Goal: Information Seeking & Learning: Learn about a topic

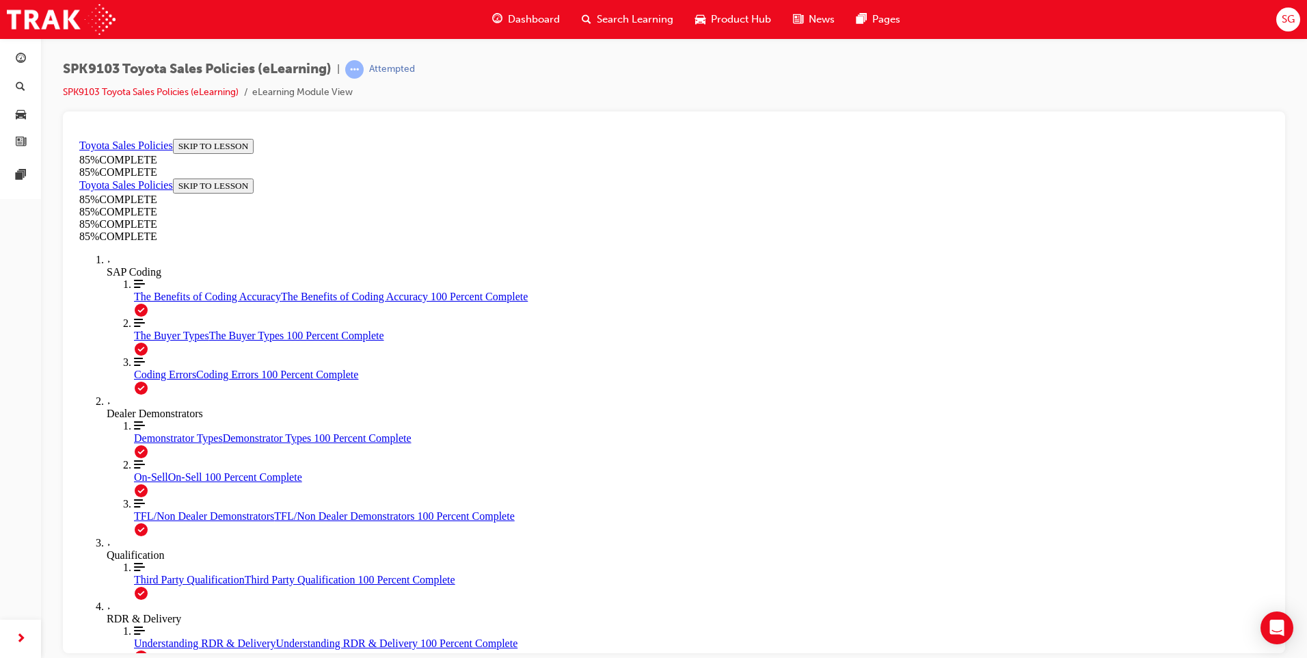
scroll to position [1834, 0]
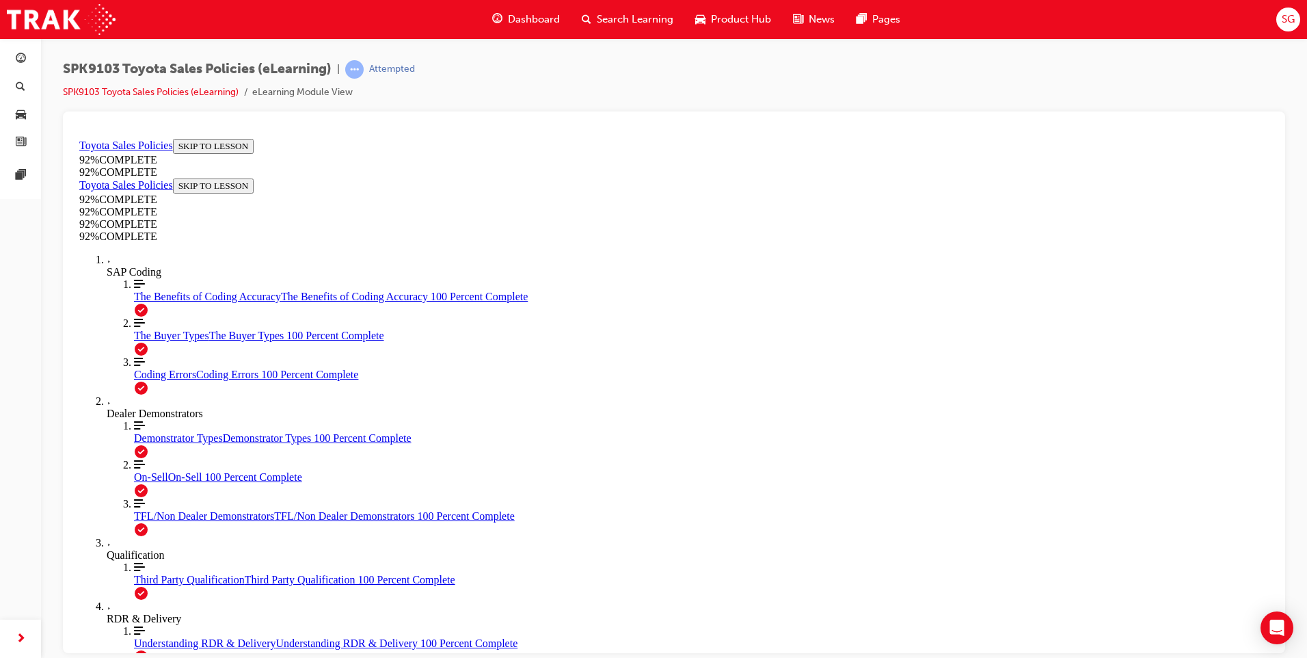
scroll to position [49, 0]
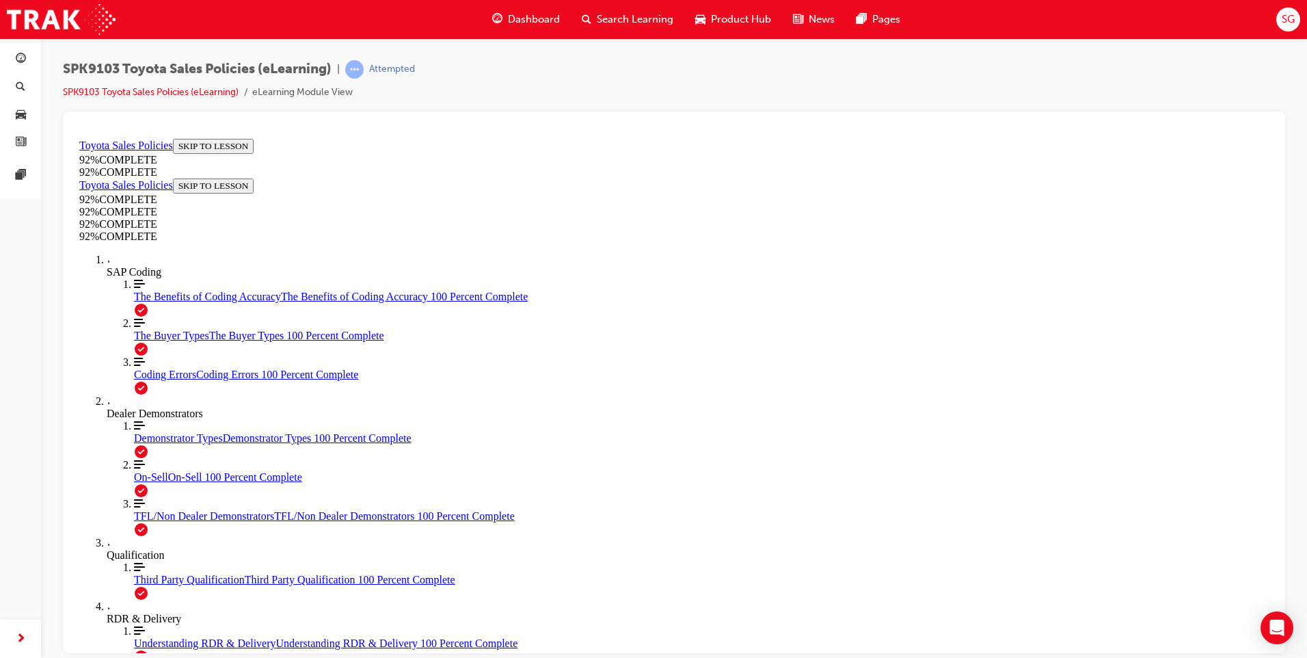
scroll to position [175, 0]
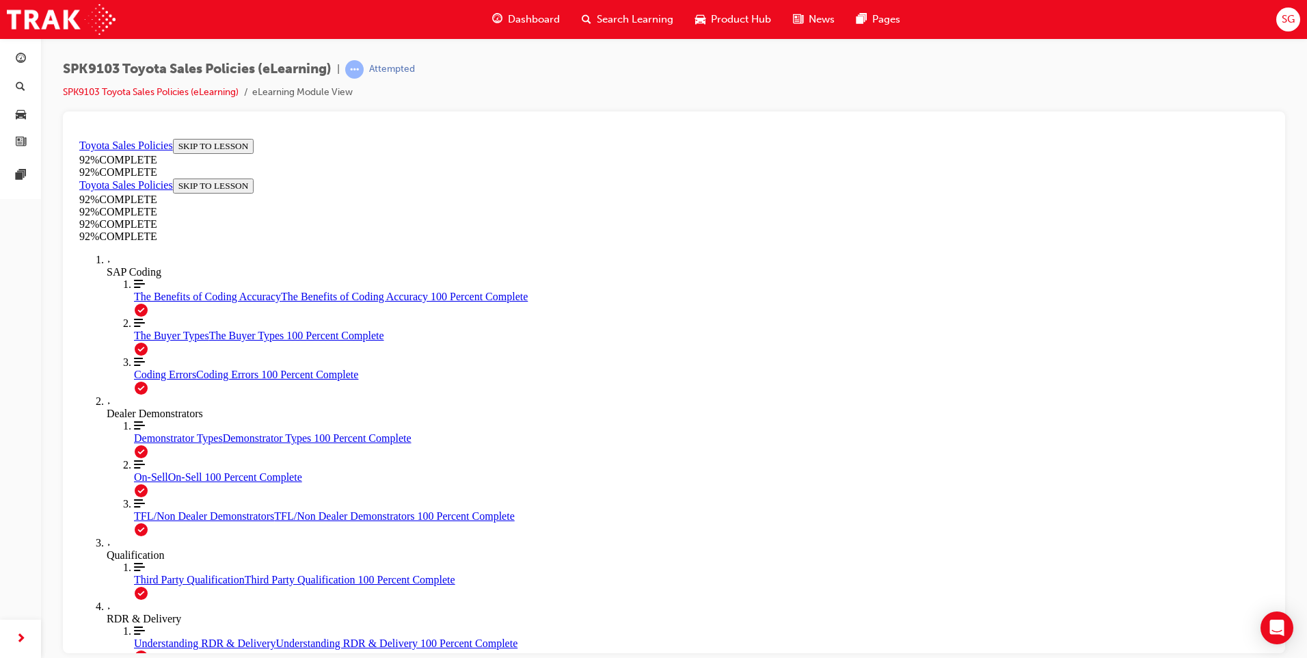
scroll to position [149, 0]
drag, startPoint x: 761, startPoint y: 577, endPoint x: 764, endPoint y: 584, distance: 7.4
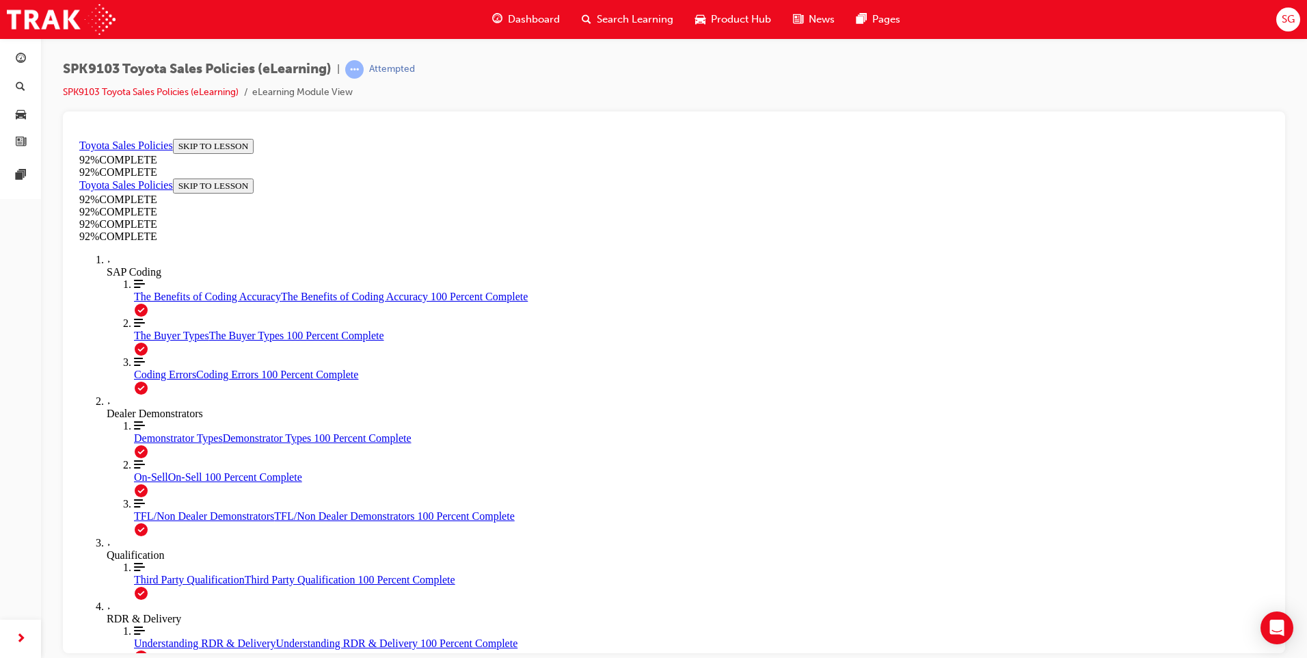
drag, startPoint x: 552, startPoint y: 392, endPoint x: 568, endPoint y: 416, distance: 28.6
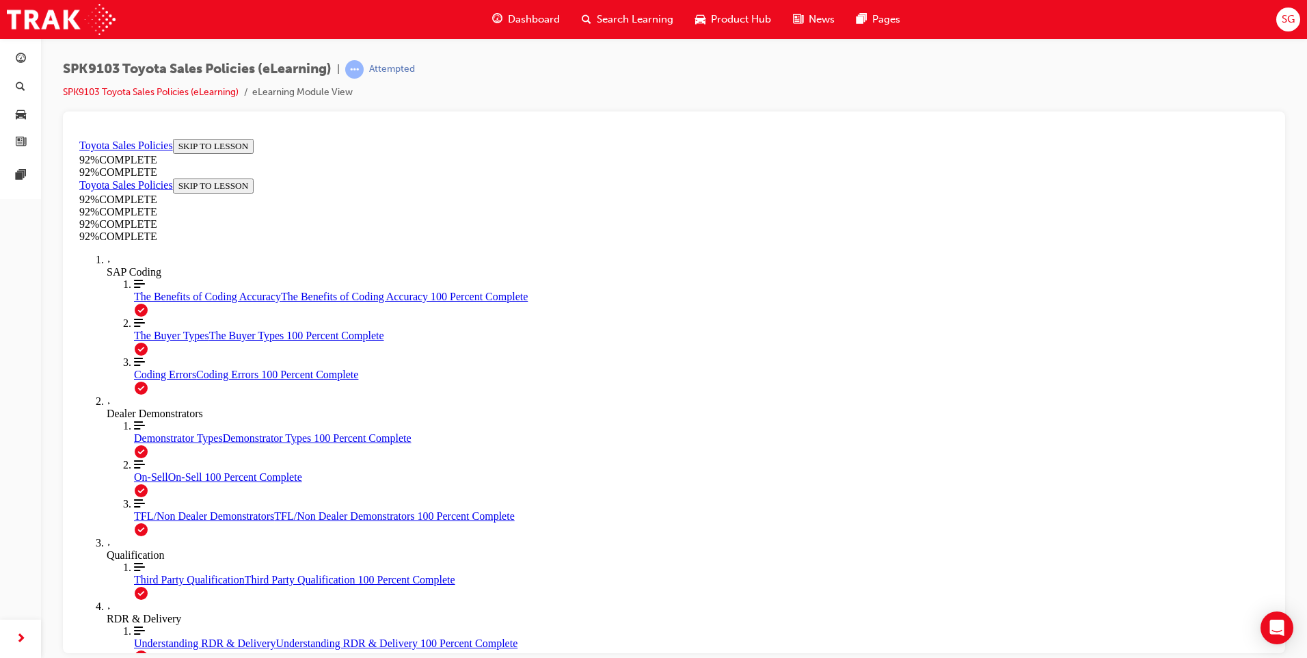
scroll to position [204, 0]
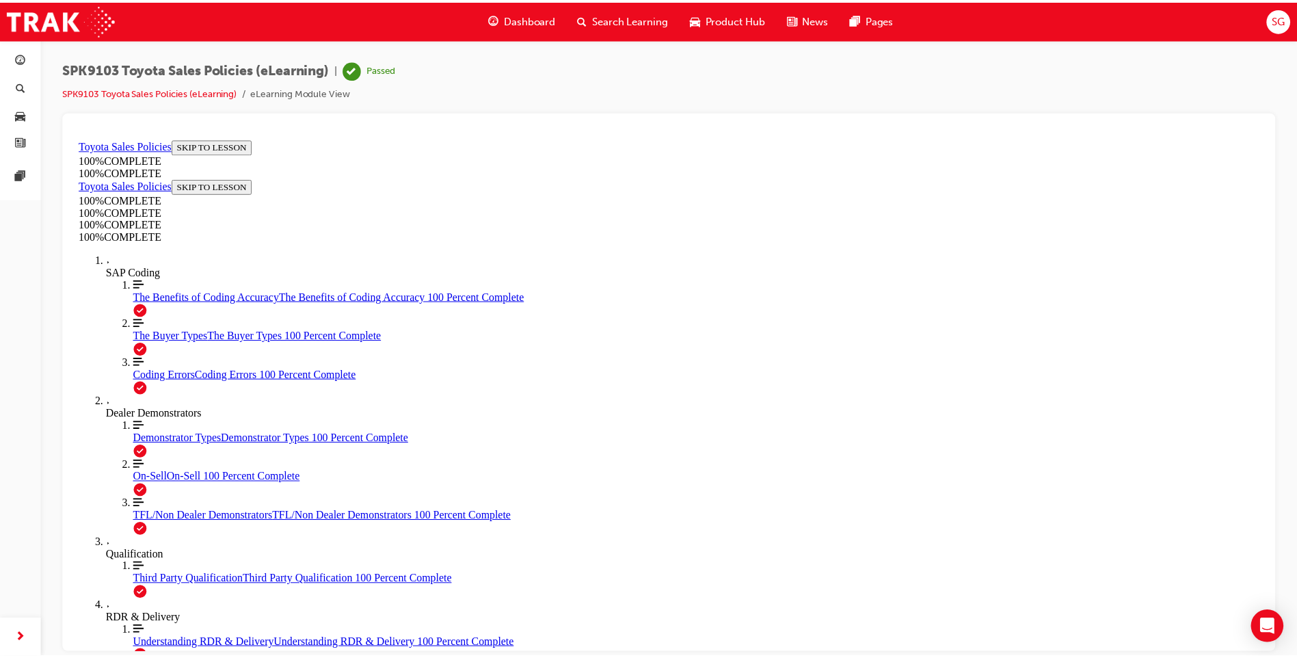
scroll to position [0, 0]
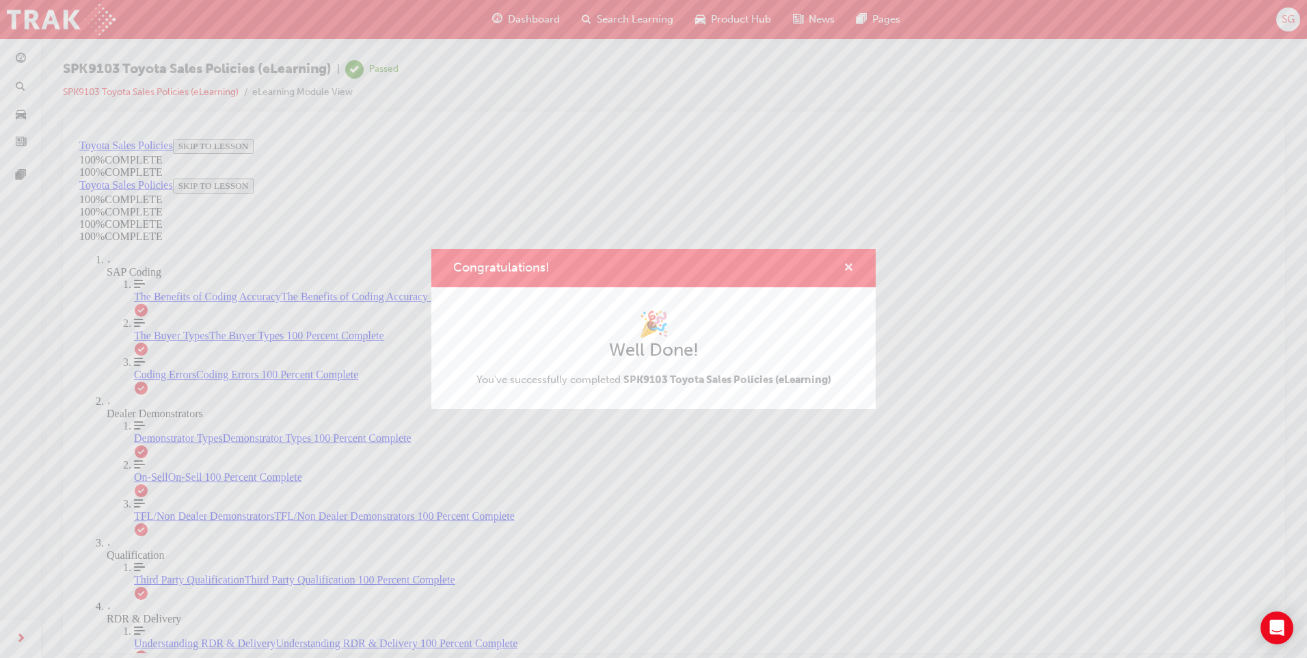
click at [846, 267] on span "cross-icon" at bounding box center [849, 269] width 10 height 12
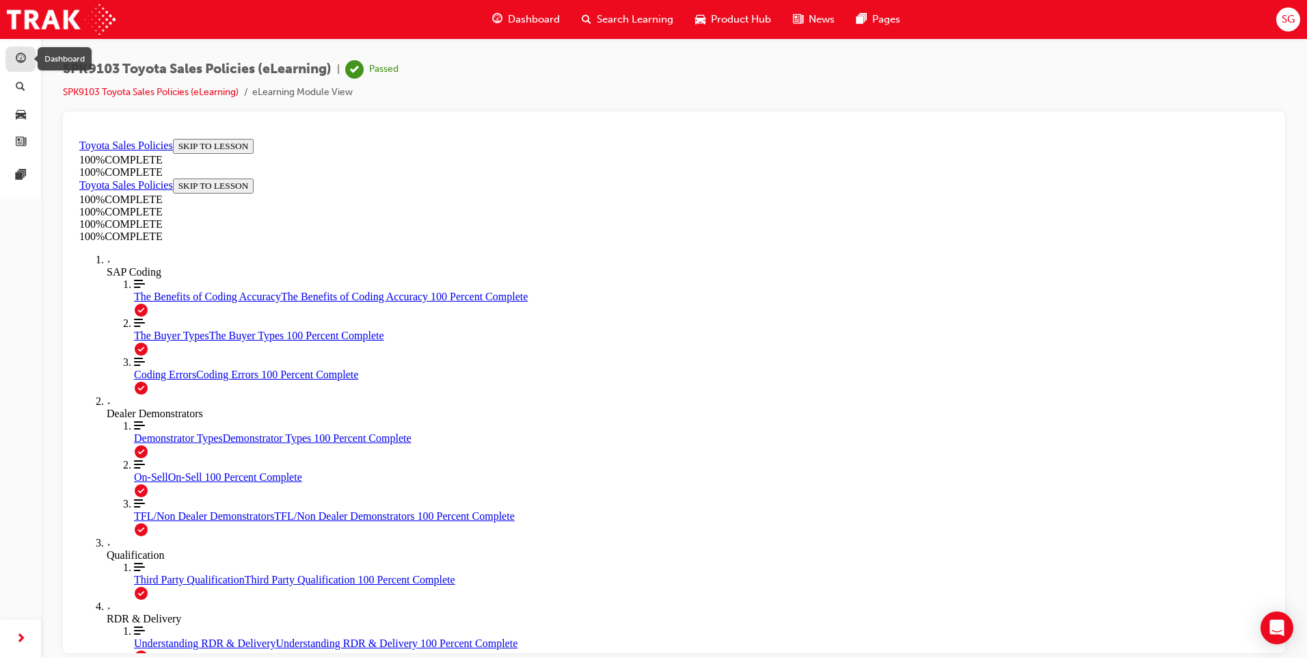
click at [17, 54] on span "guage-icon" at bounding box center [21, 59] width 10 height 12
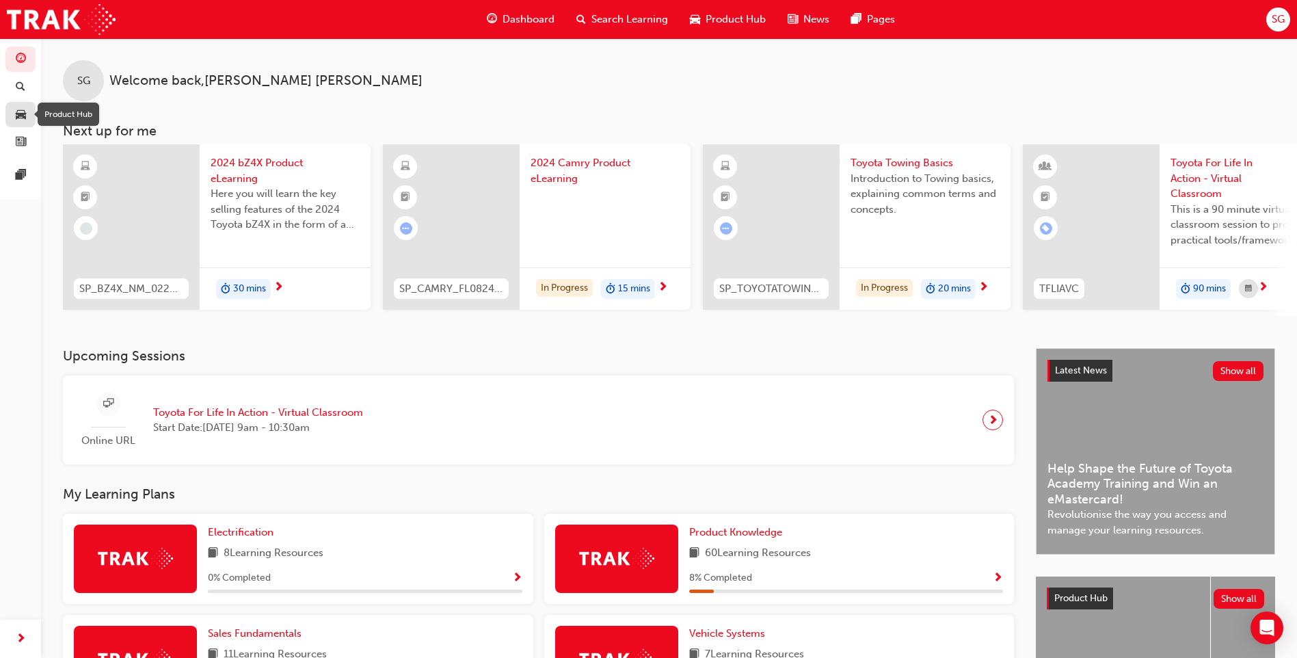
click at [16, 115] on span "car-icon" at bounding box center [21, 115] width 10 height 12
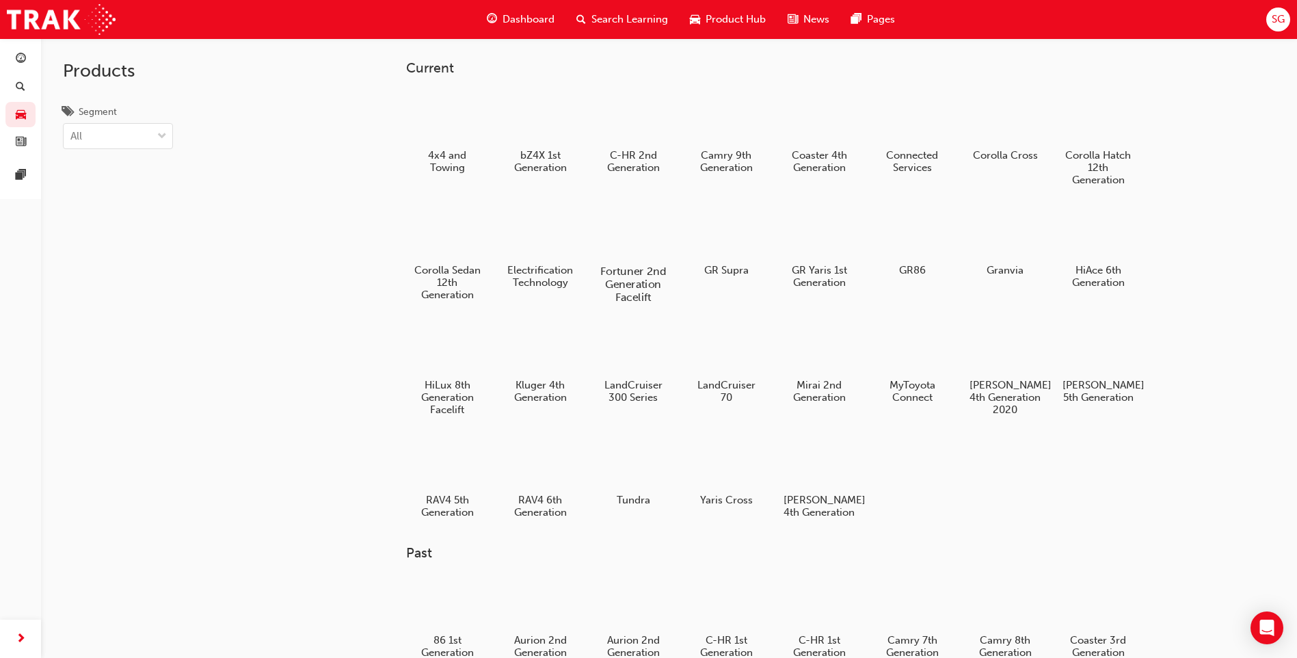
click at [655, 261] on div "Fortuner 2nd Generation Facelift" at bounding box center [633, 254] width 87 height 110
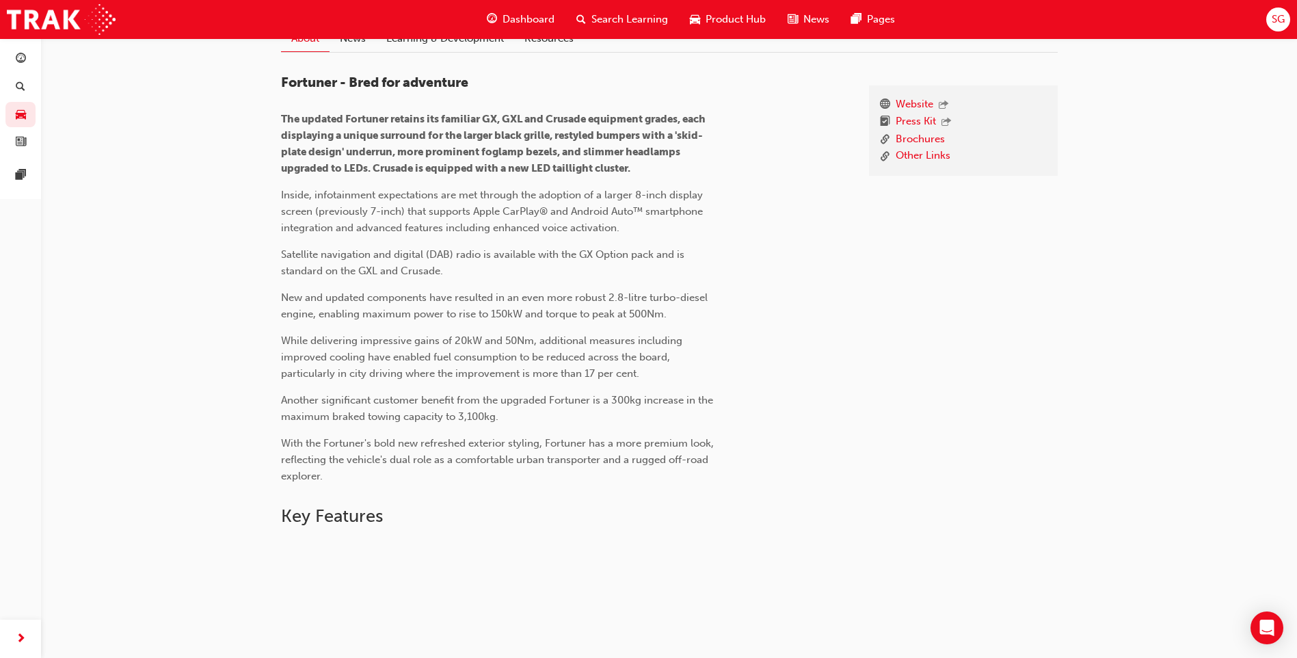
scroll to position [154, 0]
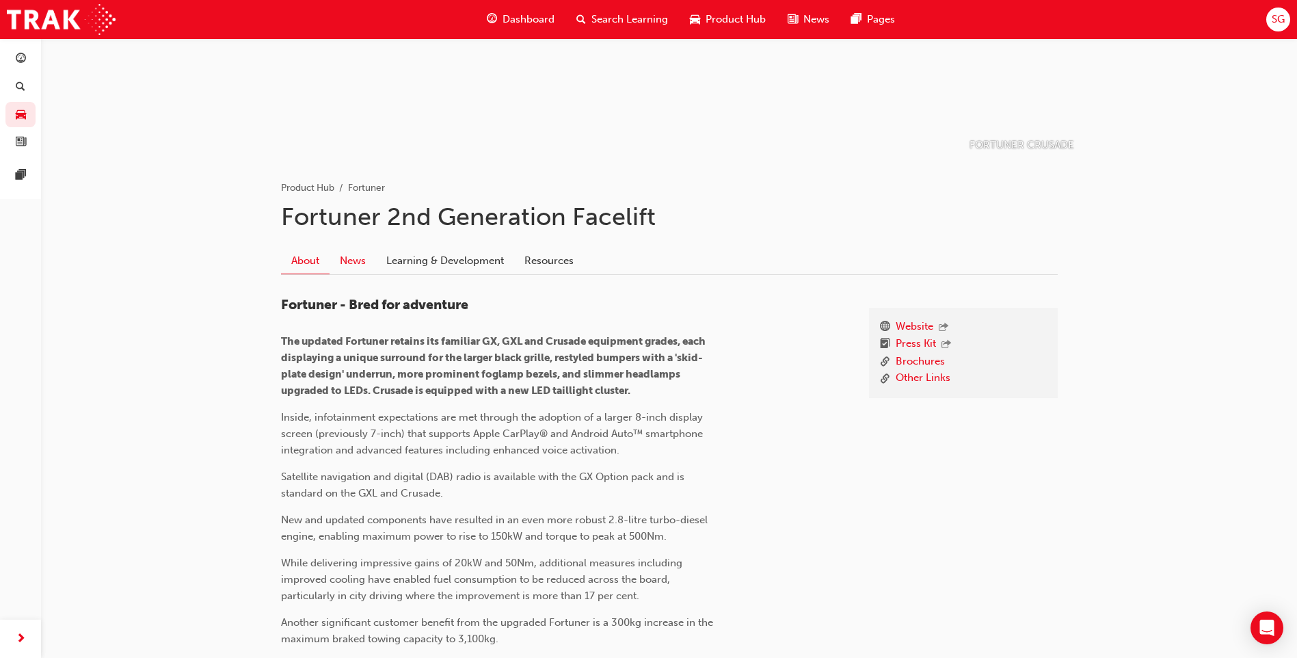
click at [354, 257] on link "News" at bounding box center [353, 261] width 46 height 26
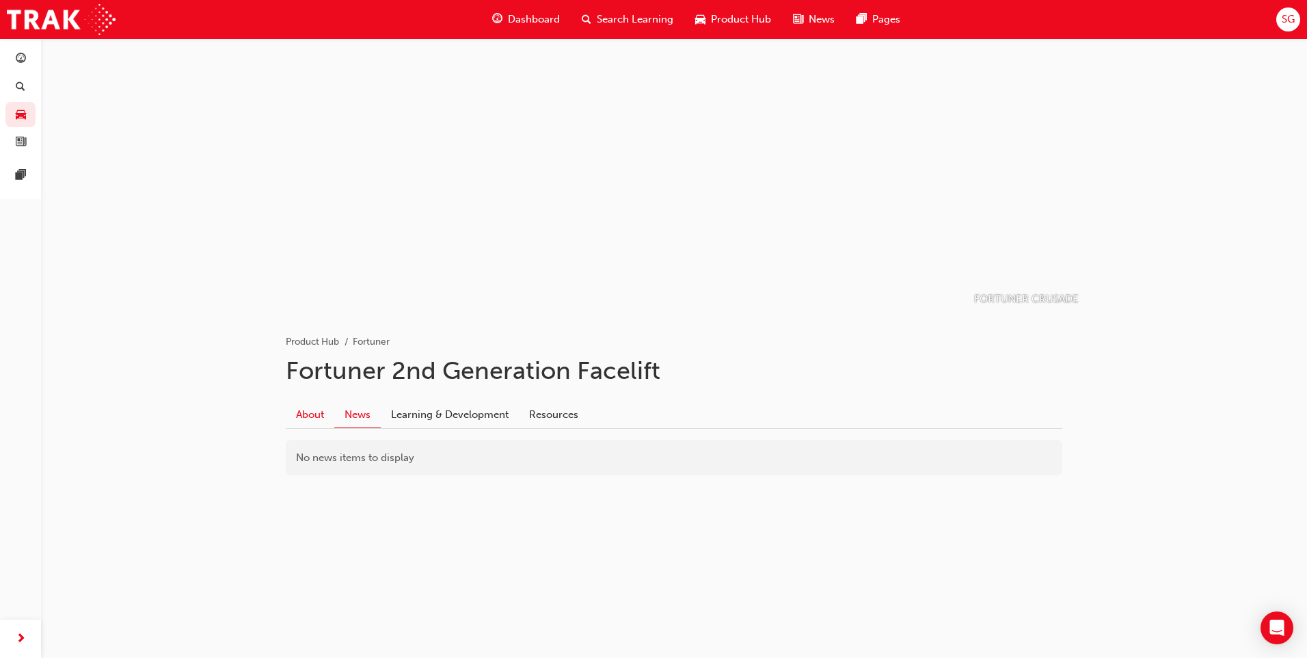
click at [301, 416] on link "About" at bounding box center [310, 414] width 49 height 26
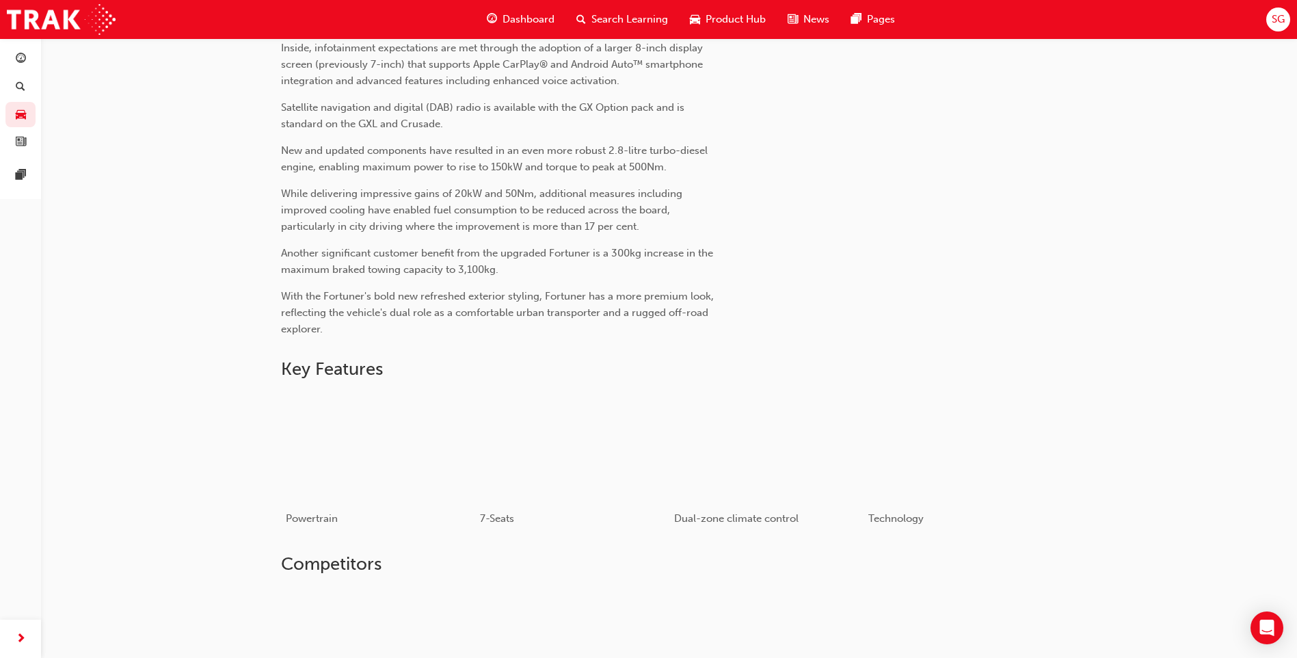
scroll to position [438, 0]
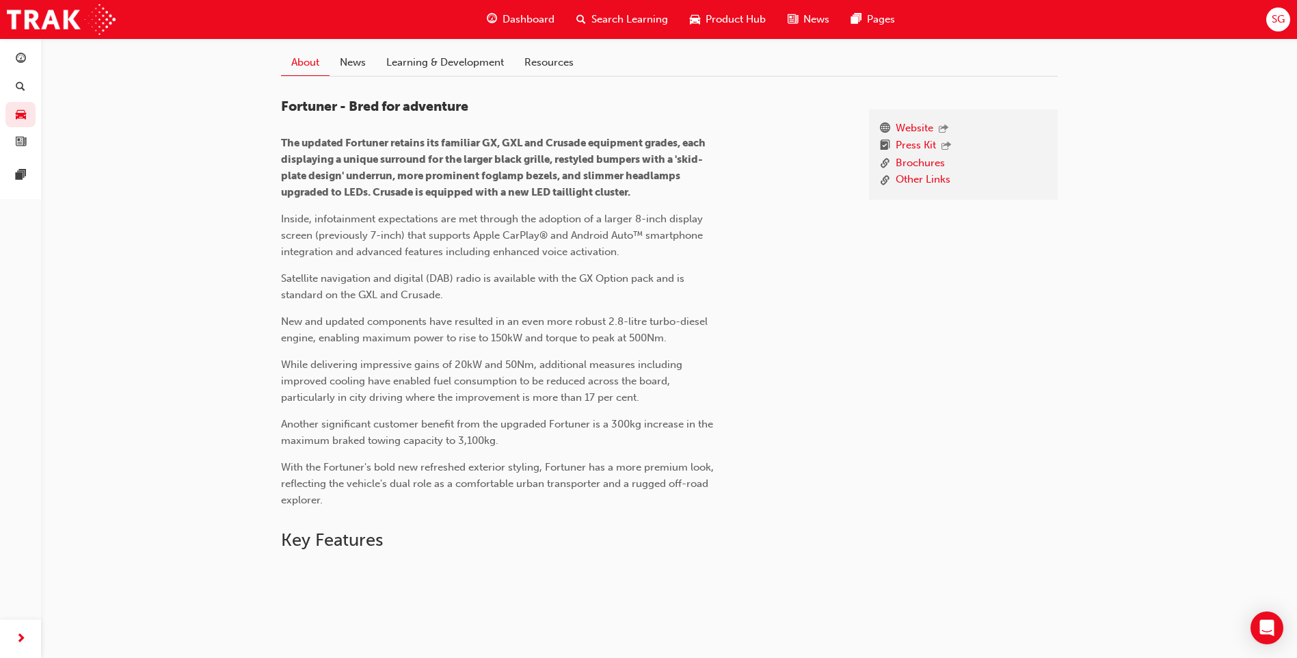
click at [406, 505] on span "With the Fortuner's bold new refreshed exterior styling, Fortuner has a more pr…" at bounding box center [499, 483] width 436 height 45
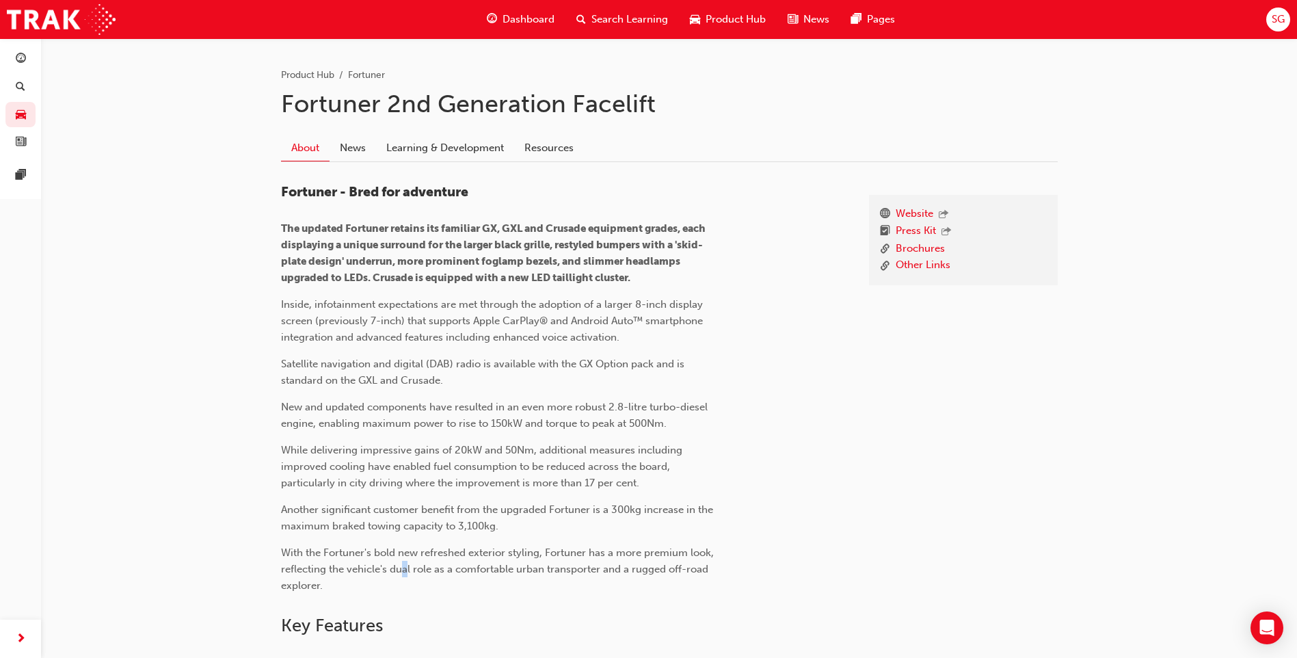
click at [362, 624] on h2 "Key Features" at bounding box center [669, 626] width 777 height 22
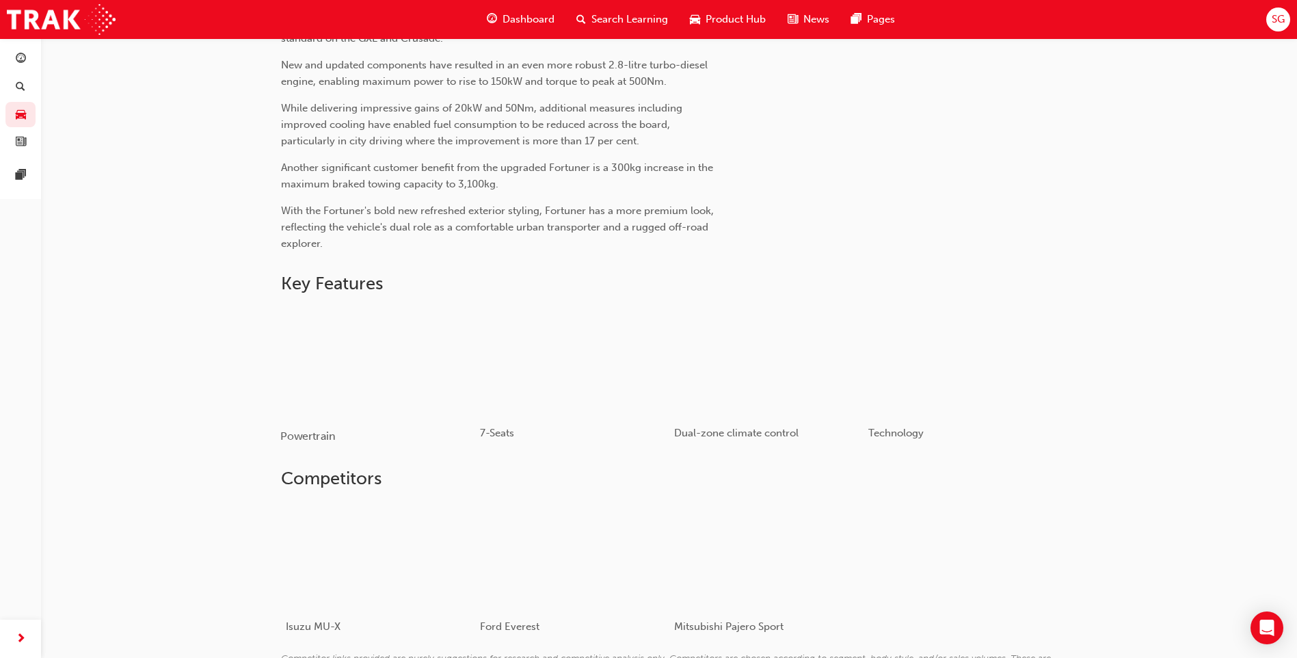
click at [362, 384] on div "button" at bounding box center [377, 360] width 195 height 109
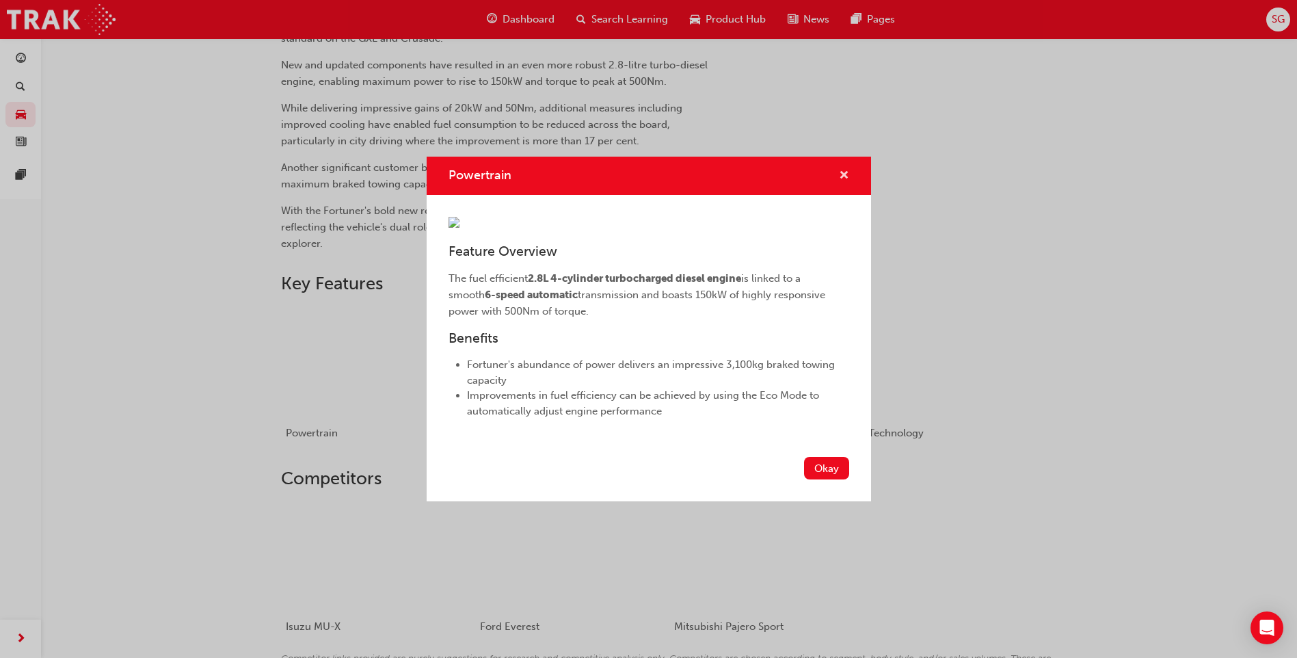
click at [846, 170] on span "cross-icon" at bounding box center [844, 176] width 10 height 12
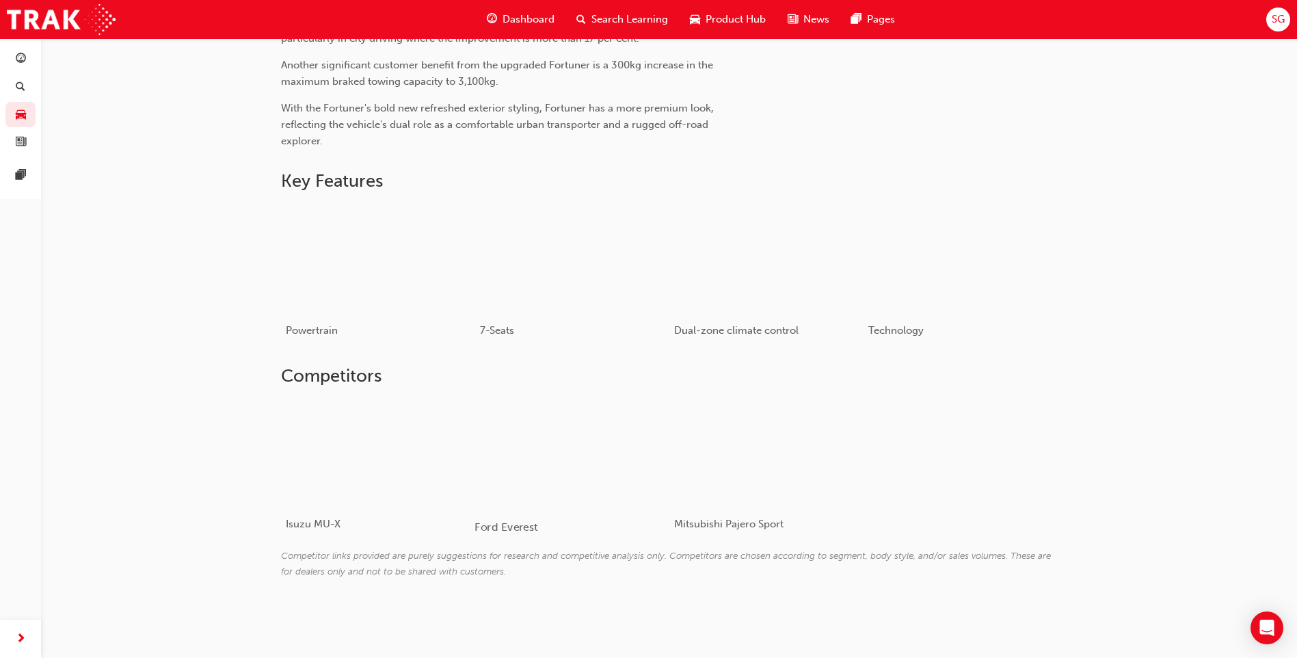
scroll to position [694, 0]
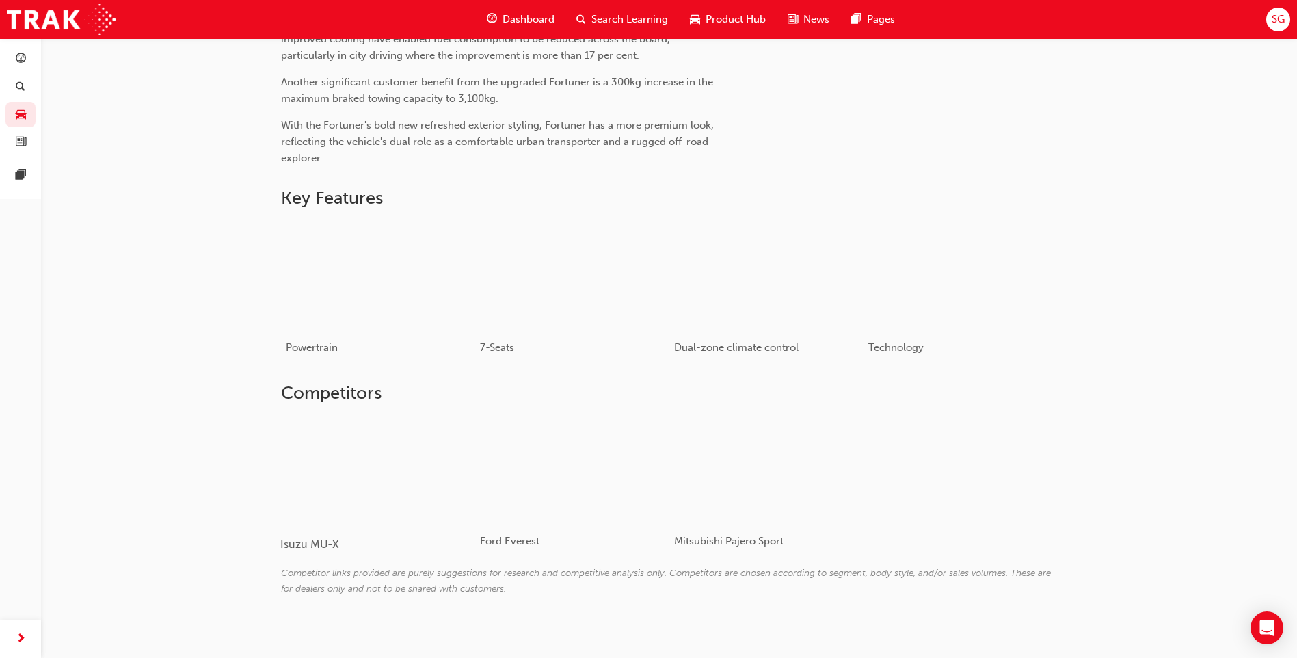
click at [418, 490] on div at bounding box center [361, 470] width 163 height 109
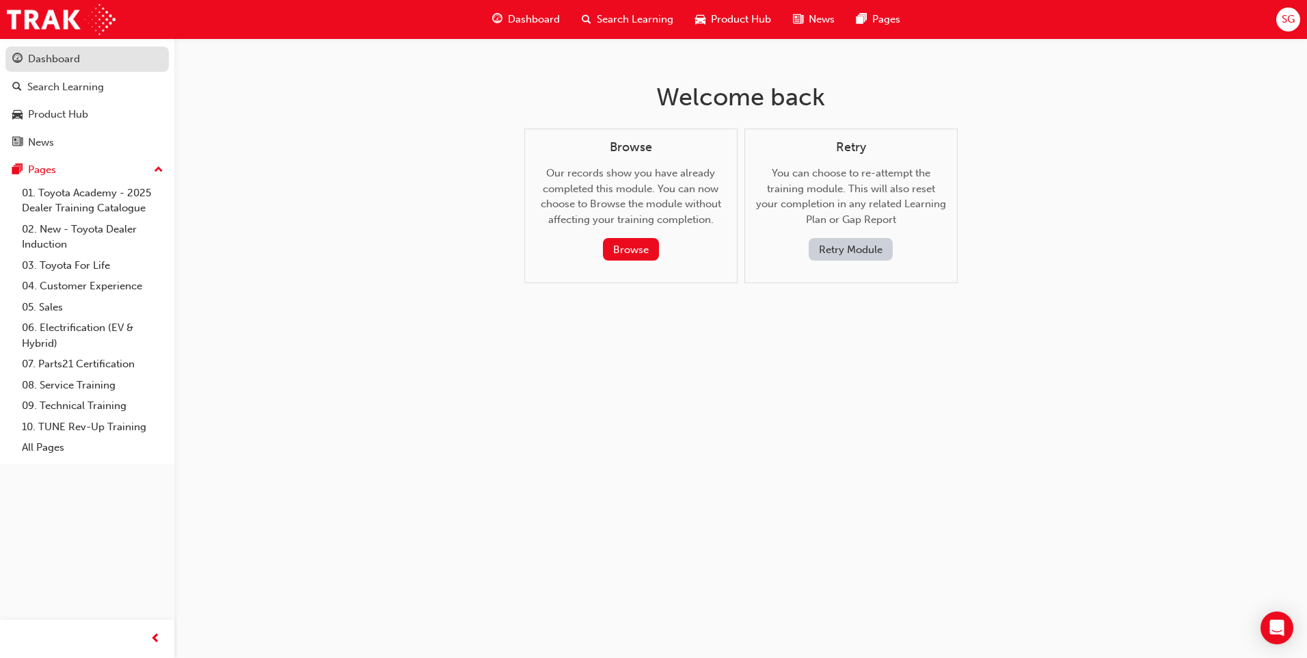
click at [58, 50] on link "Dashboard" at bounding box center [86, 58] width 163 height 25
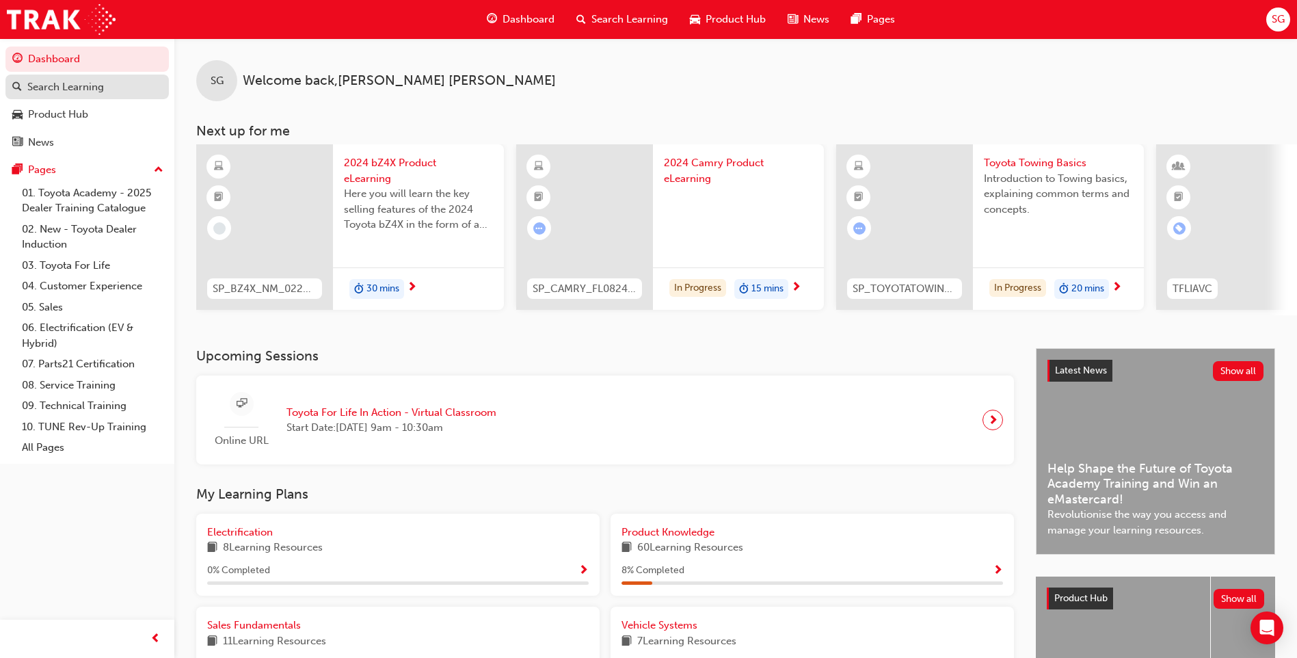
click at [66, 88] on div "Search Learning" at bounding box center [65, 87] width 77 height 16
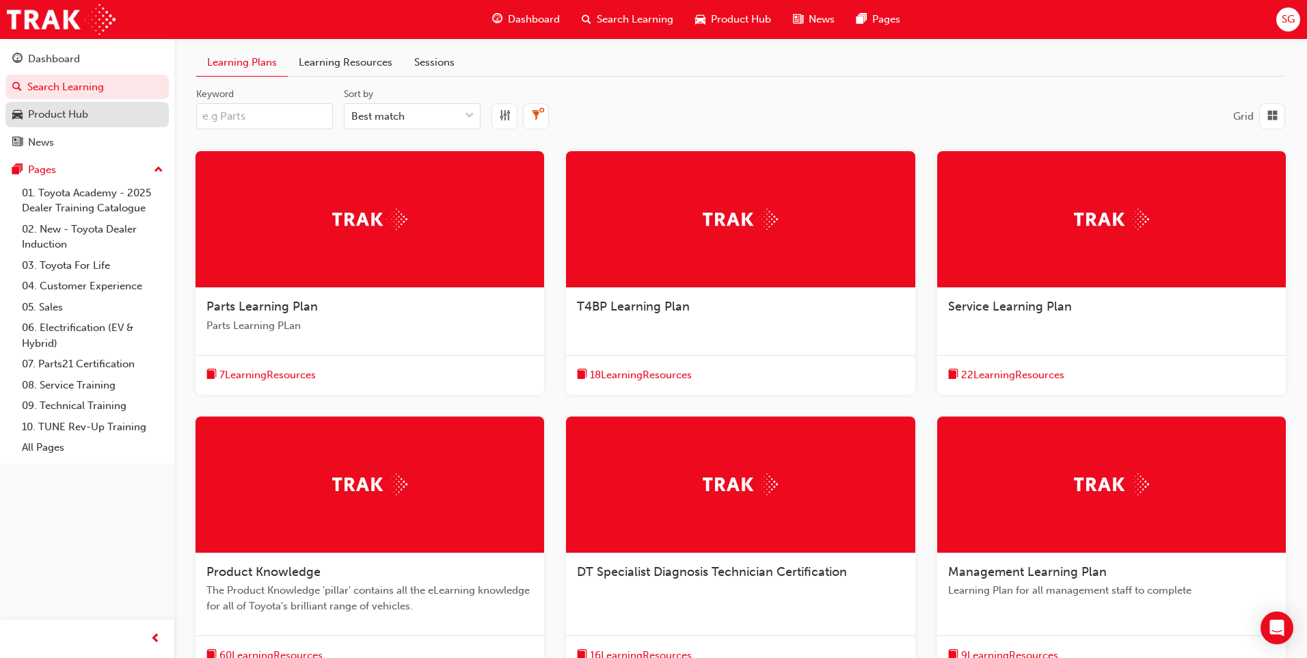
click at [69, 109] on div "Product Hub" at bounding box center [58, 115] width 60 height 16
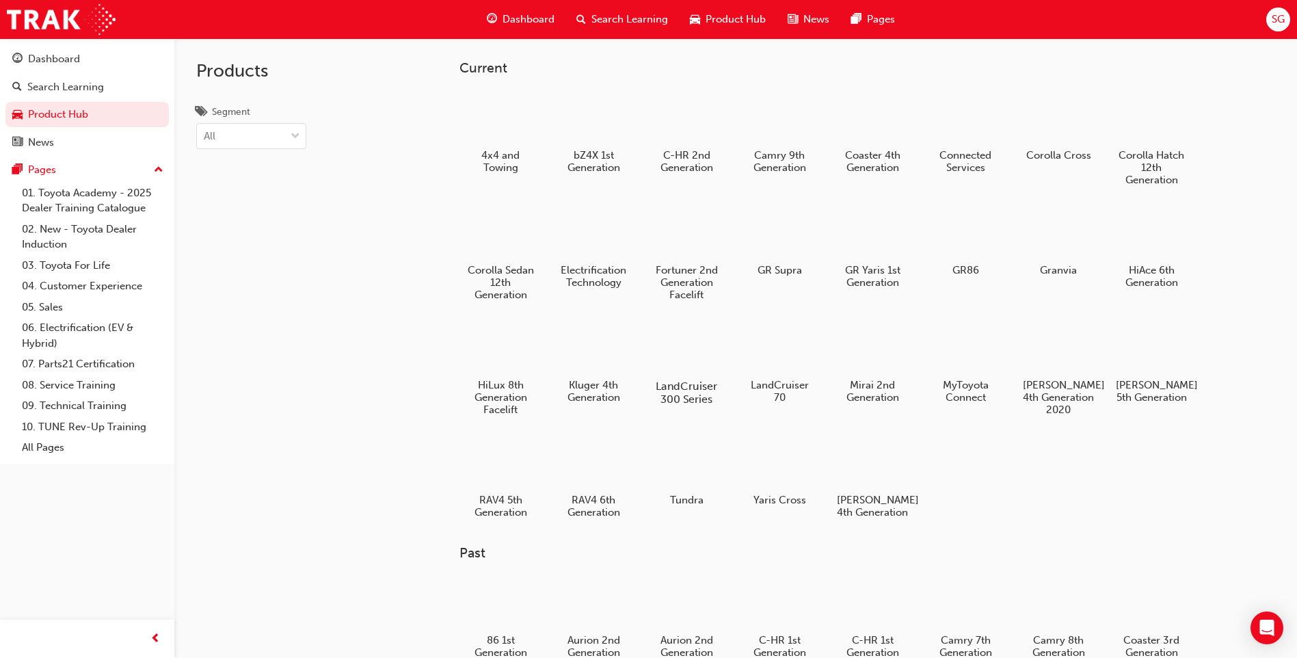
click at [680, 390] on h5 "LandCruiser 300 Series" at bounding box center [687, 393] width 76 height 26
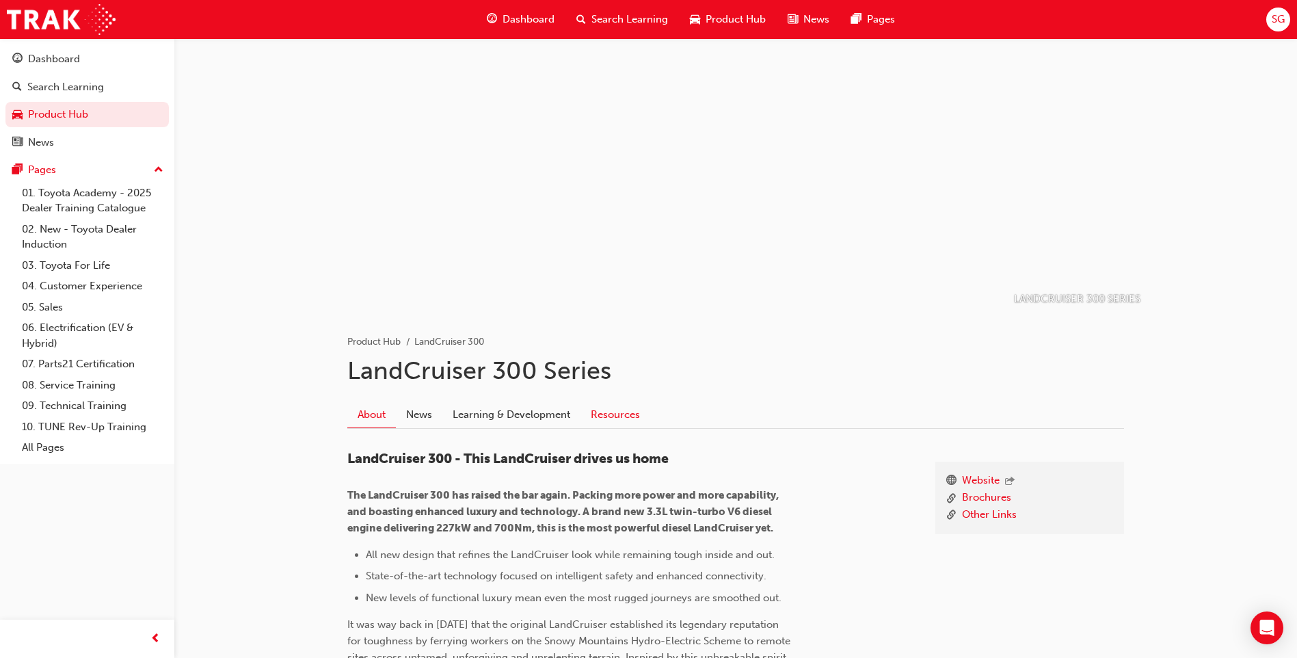
click at [607, 411] on link "Resources" at bounding box center [616, 414] width 70 height 26
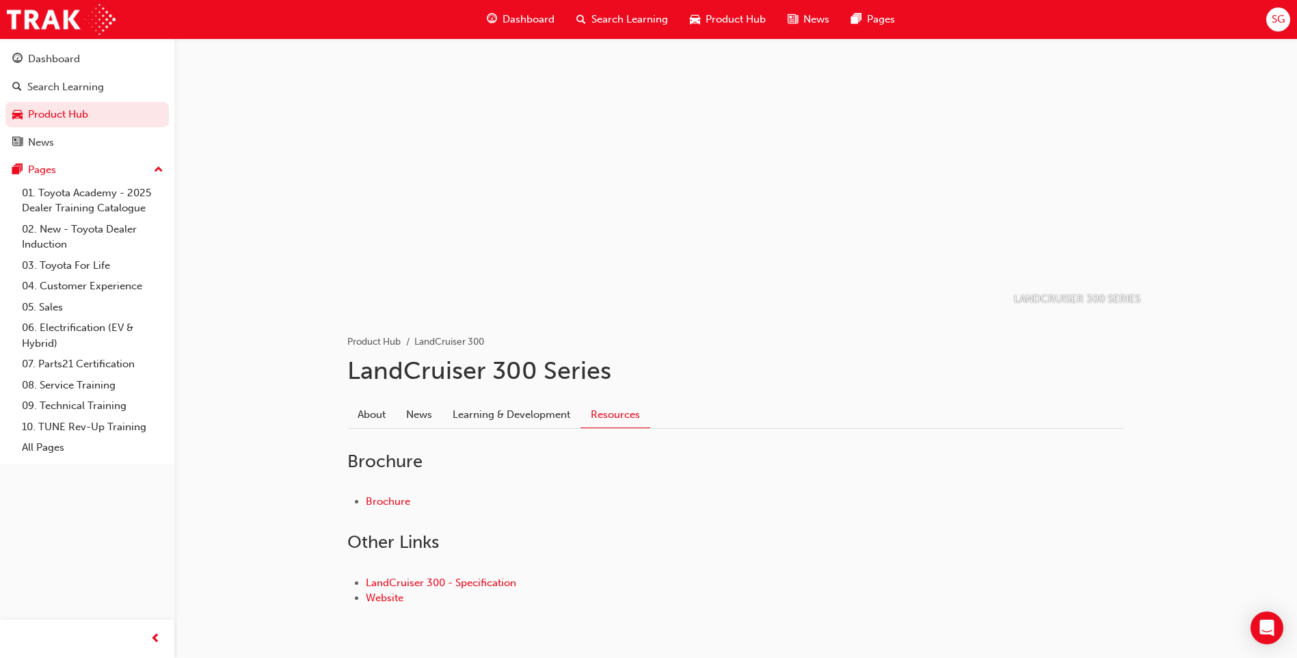
scroll to position [48, 0]
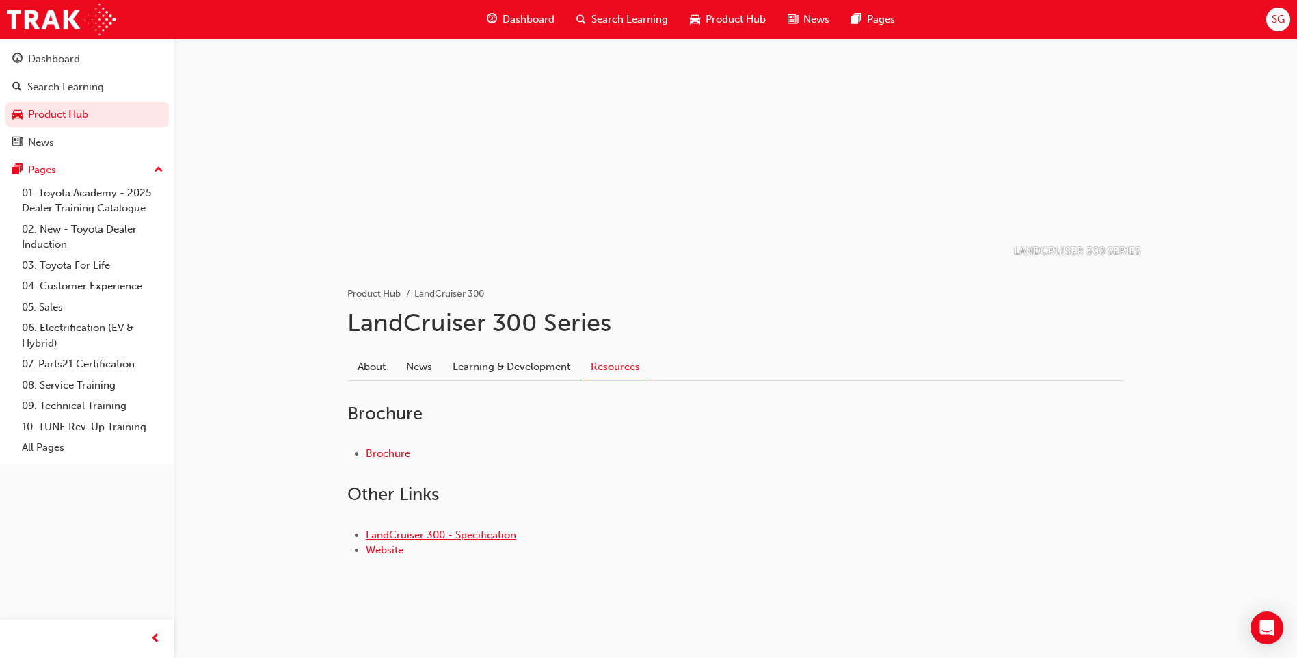
click at [424, 534] on link "LandCruiser 300 - Specification" at bounding box center [441, 535] width 150 height 12
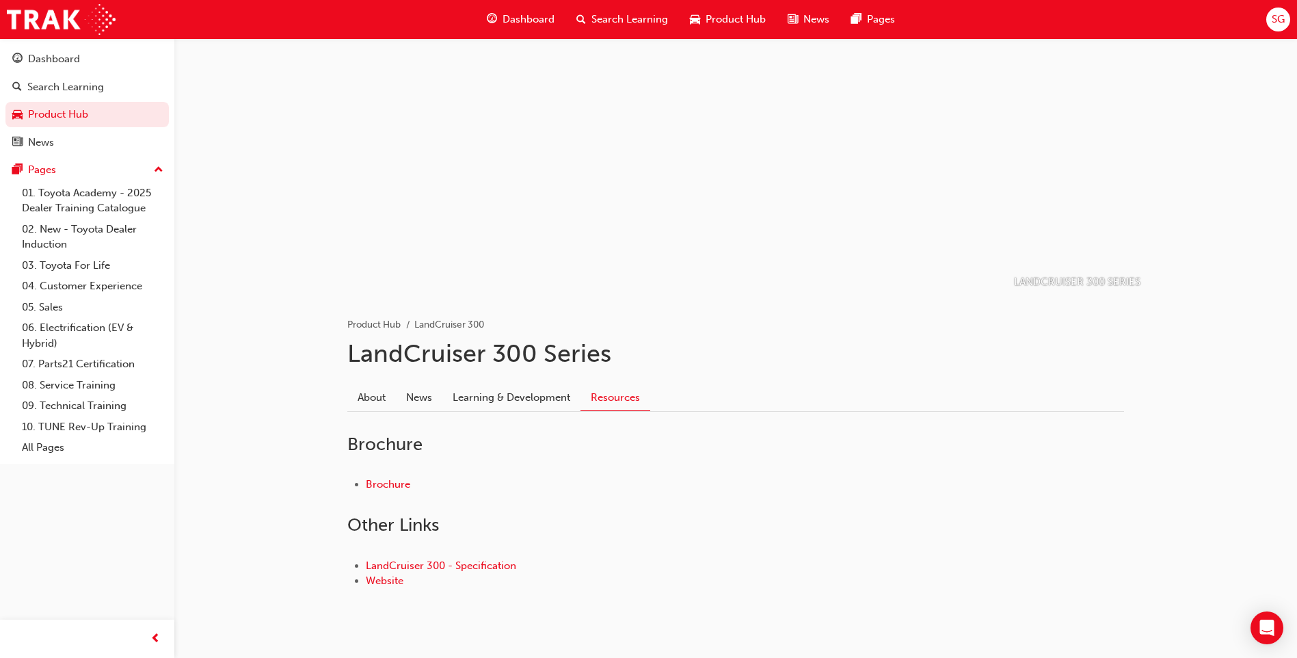
scroll to position [34, 0]
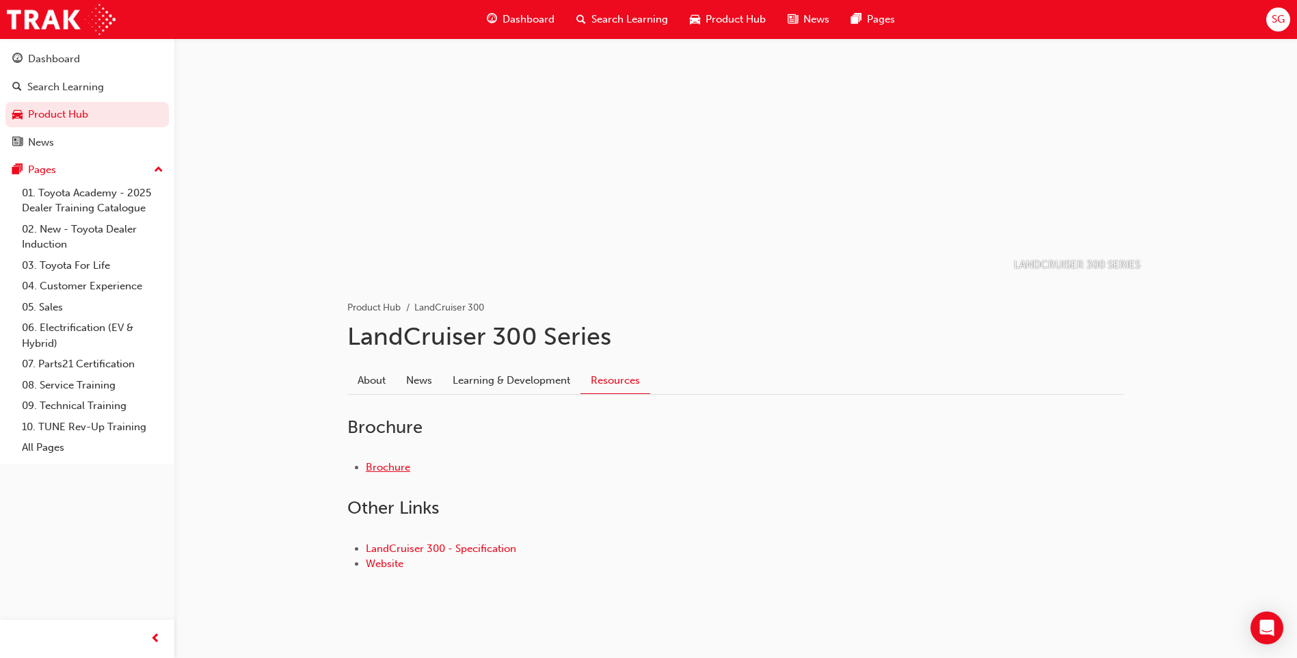
click at [402, 470] on link "Brochure" at bounding box center [388, 467] width 44 height 12
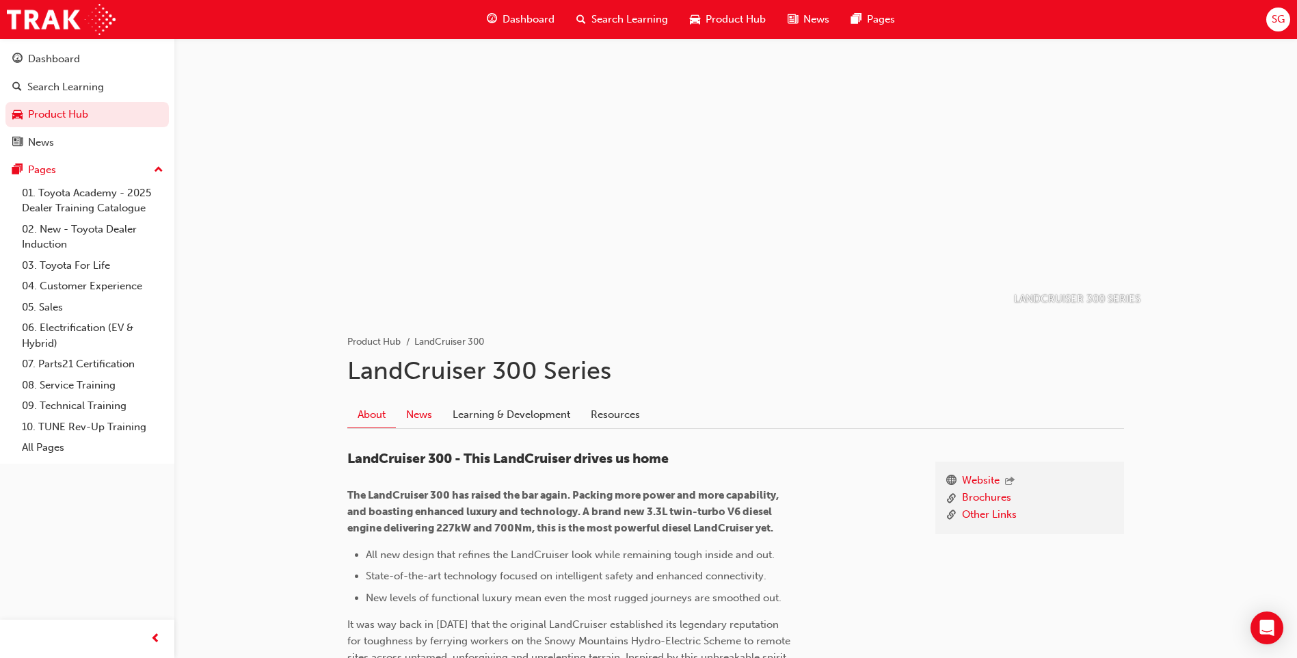
click at [425, 404] on link "News" at bounding box center [419, 414] width 46 height 26
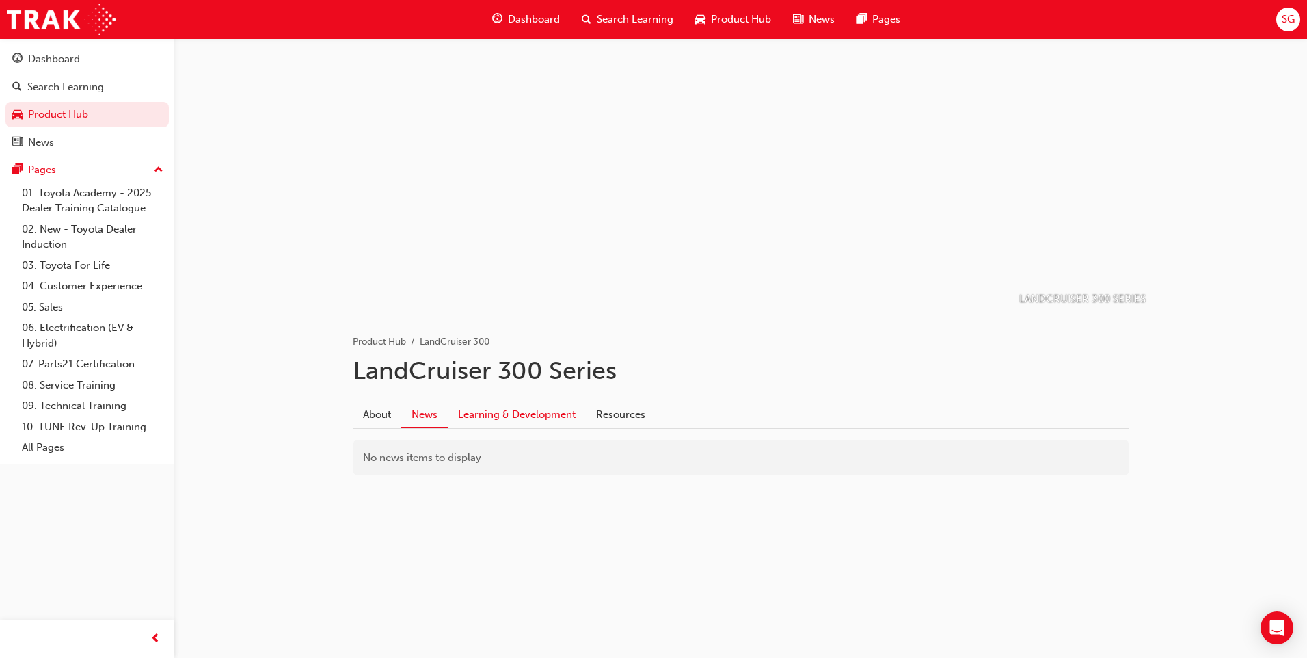
click at [478, 412] on link "Learning & Development" at bounding box center [517, 414] width 138 height 26
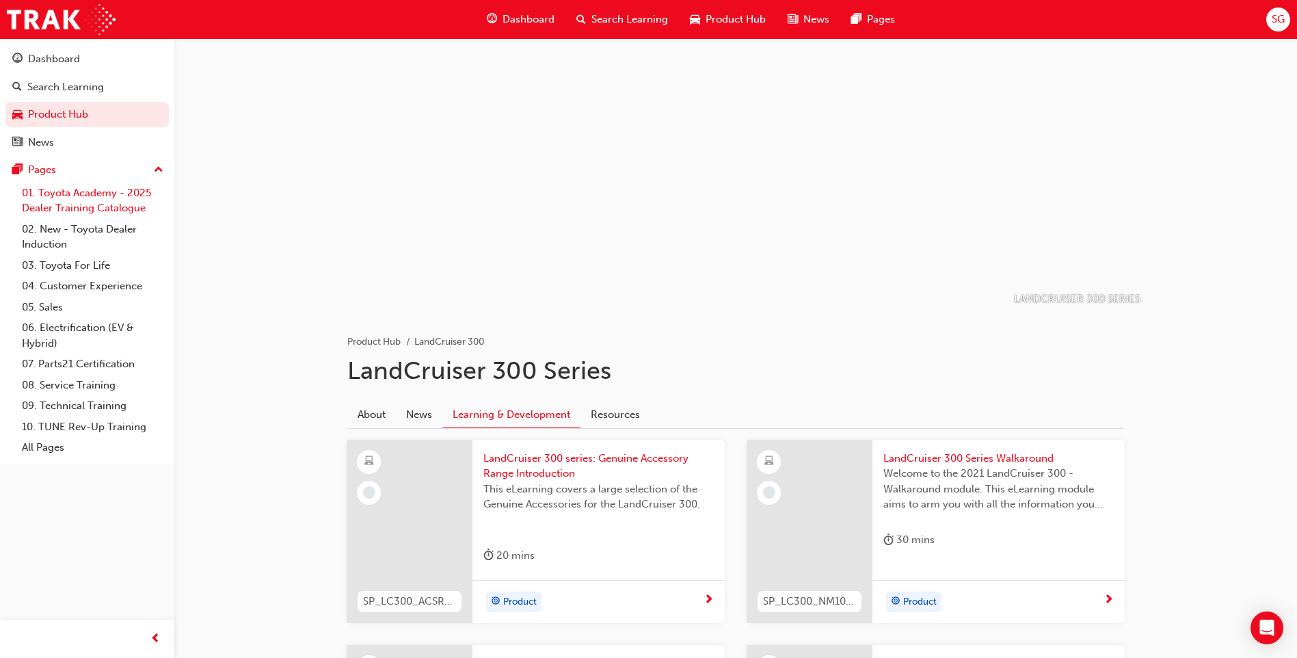
scroll to position [17, 0]
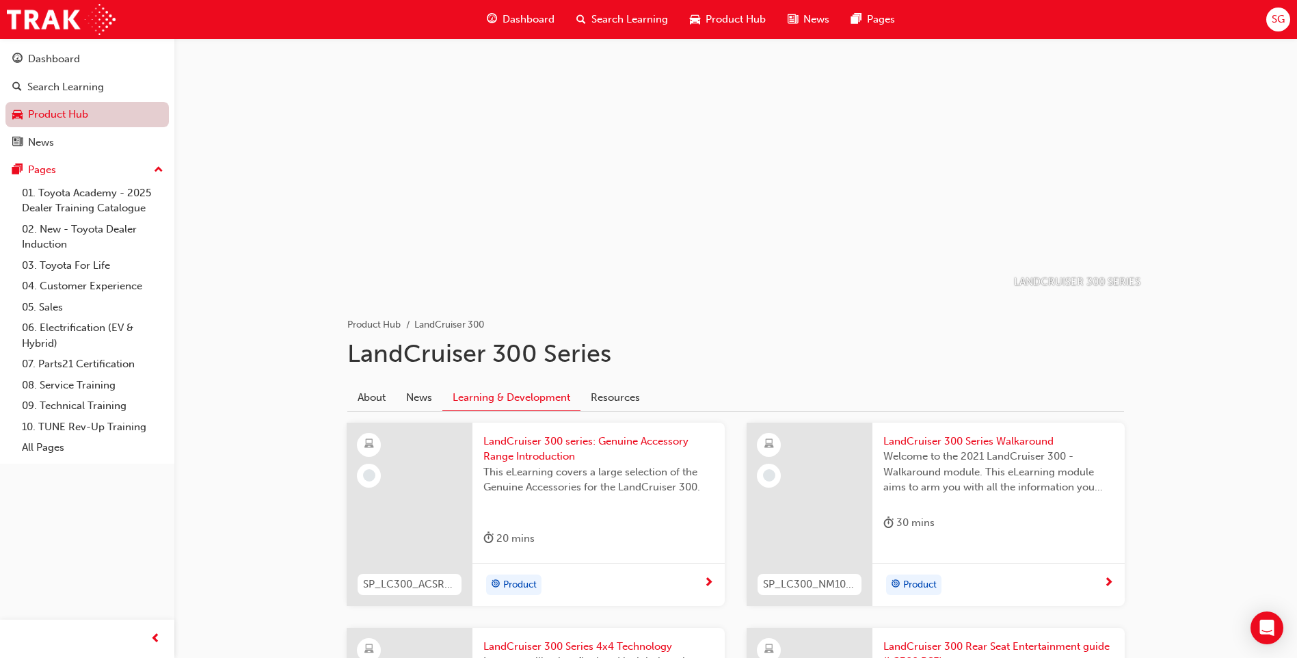
click at [55, 113] on link "Product Hub" at bounding box center [86, 114] width 163 height 25
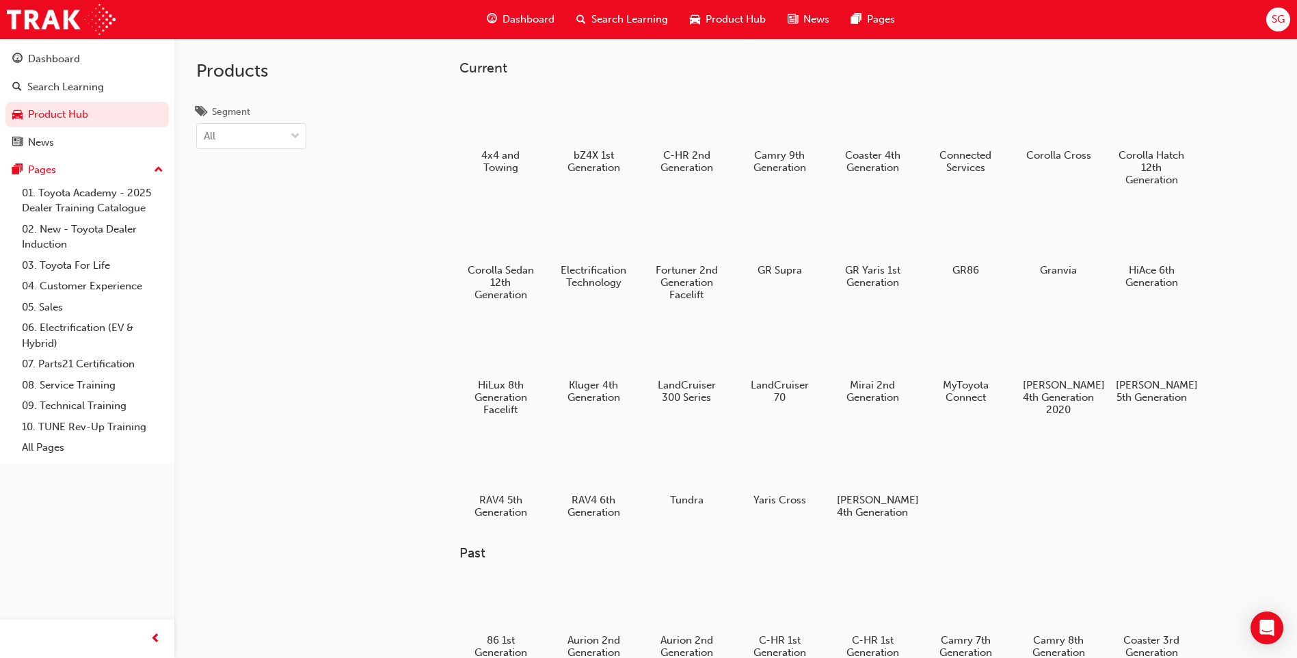
click at [583, 496] on h5 "RAV4 6th Generation" at bounding box center [594, 506] width 72 height 25
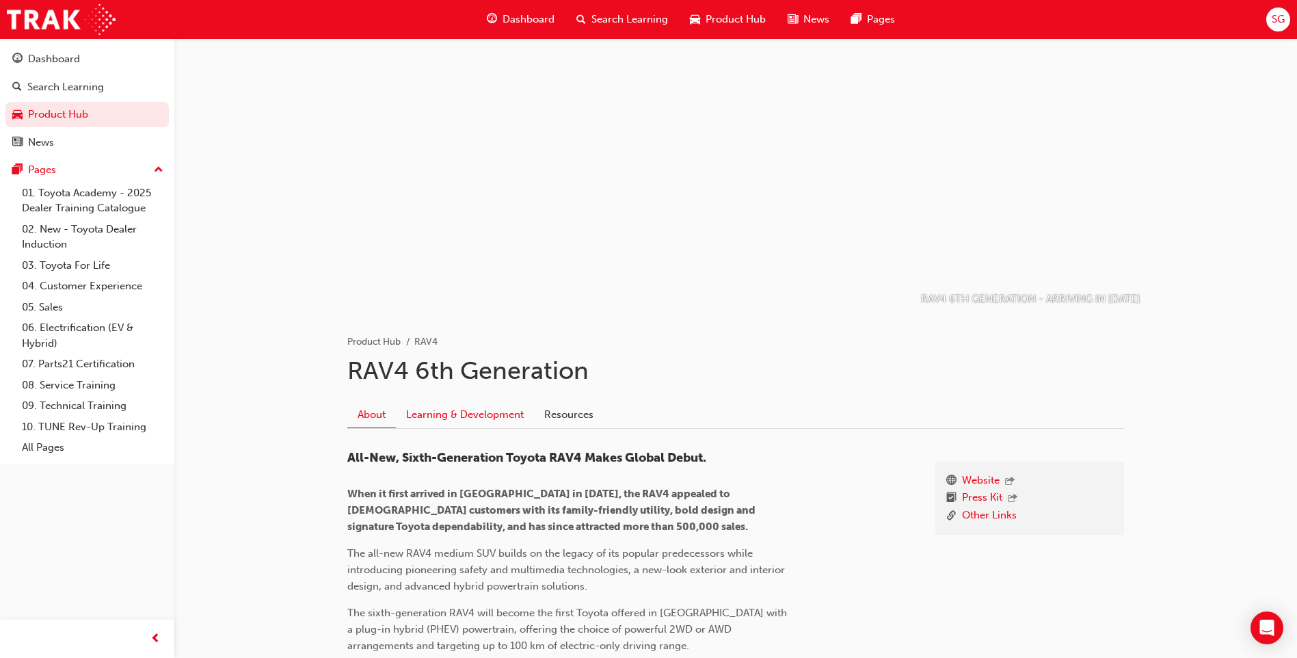
click at [464, 418] on link "Learning & Development" at bounding box center [465, 414] width 138 height 26
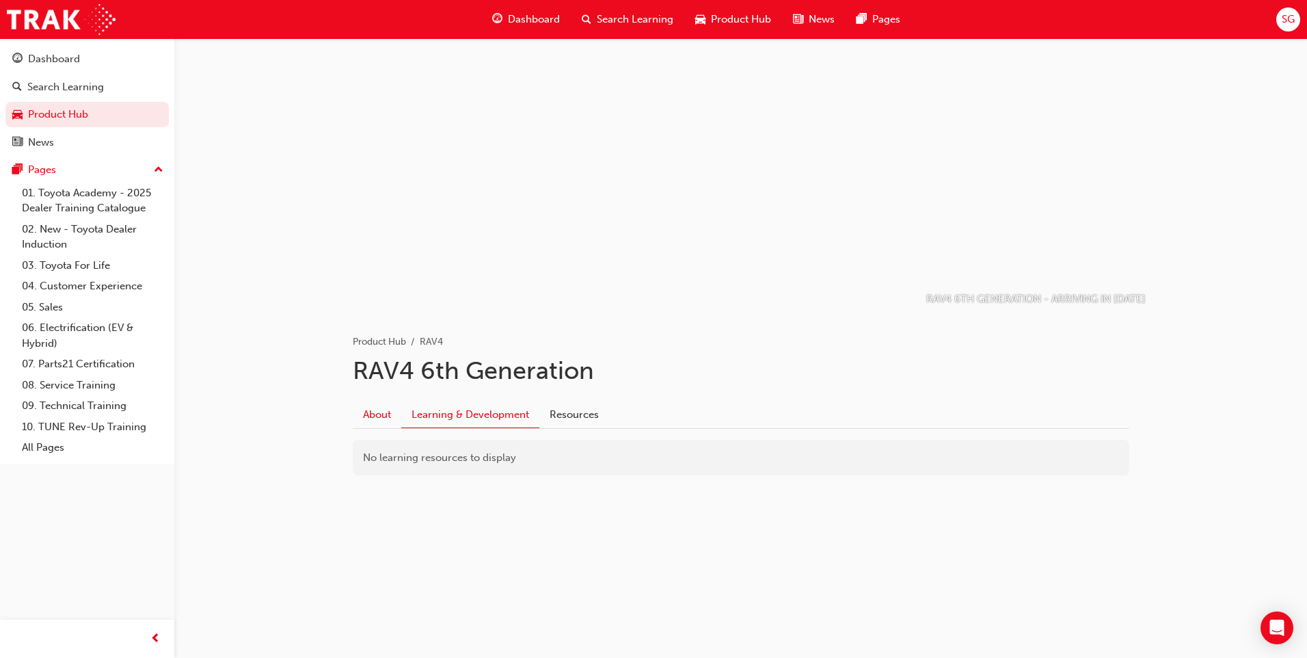
click at [375, 412] on link "About" at bounding box center [377, 414] width 49 height 26
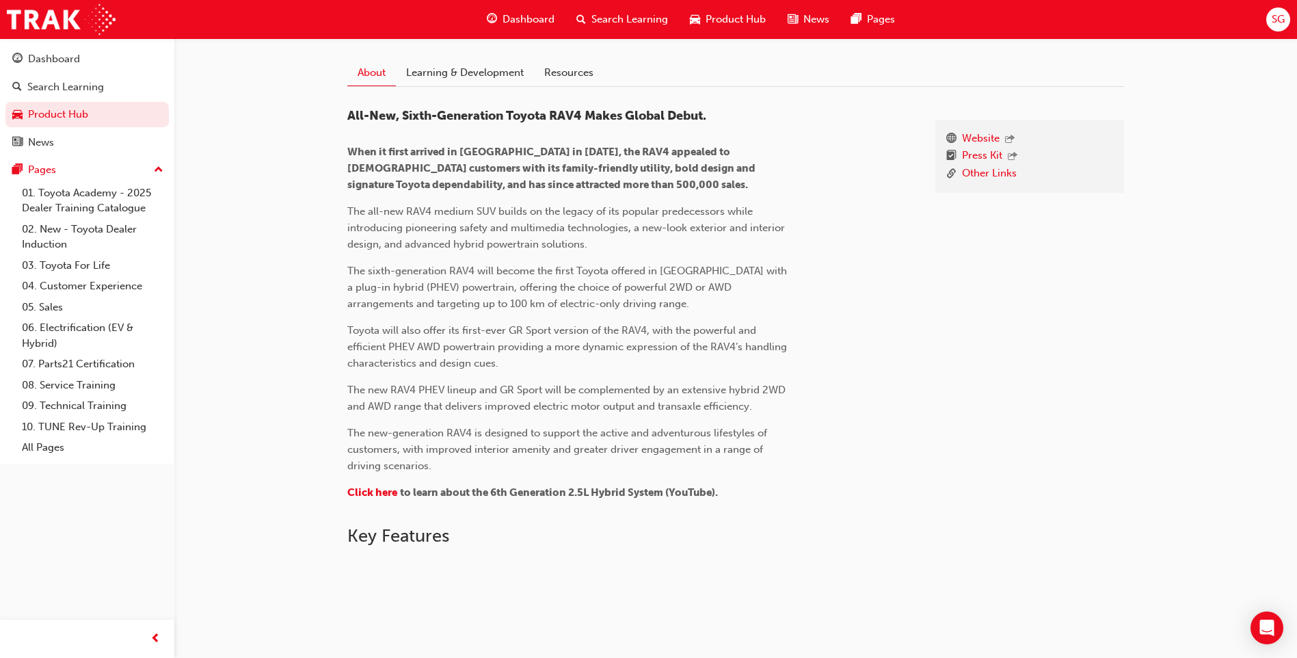
scroll to position [222, 0]
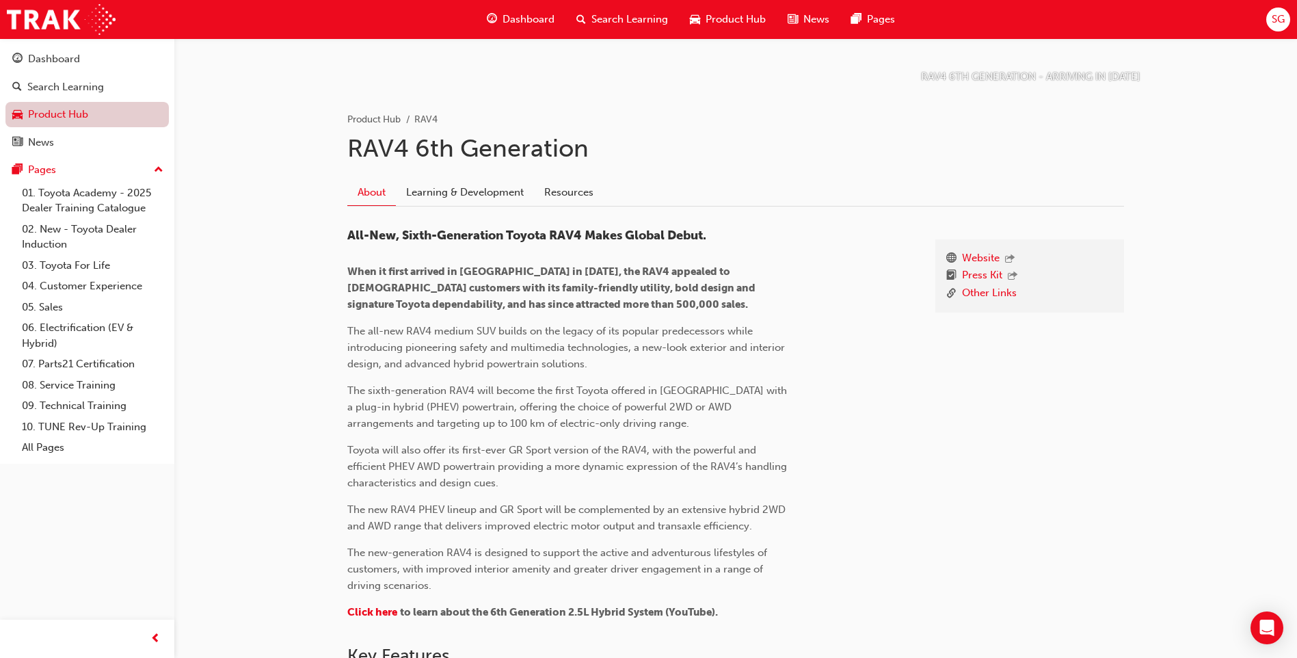
click at [104, 114] on link "Product Hub" at bounding box center [86, 114] width 163 height 25
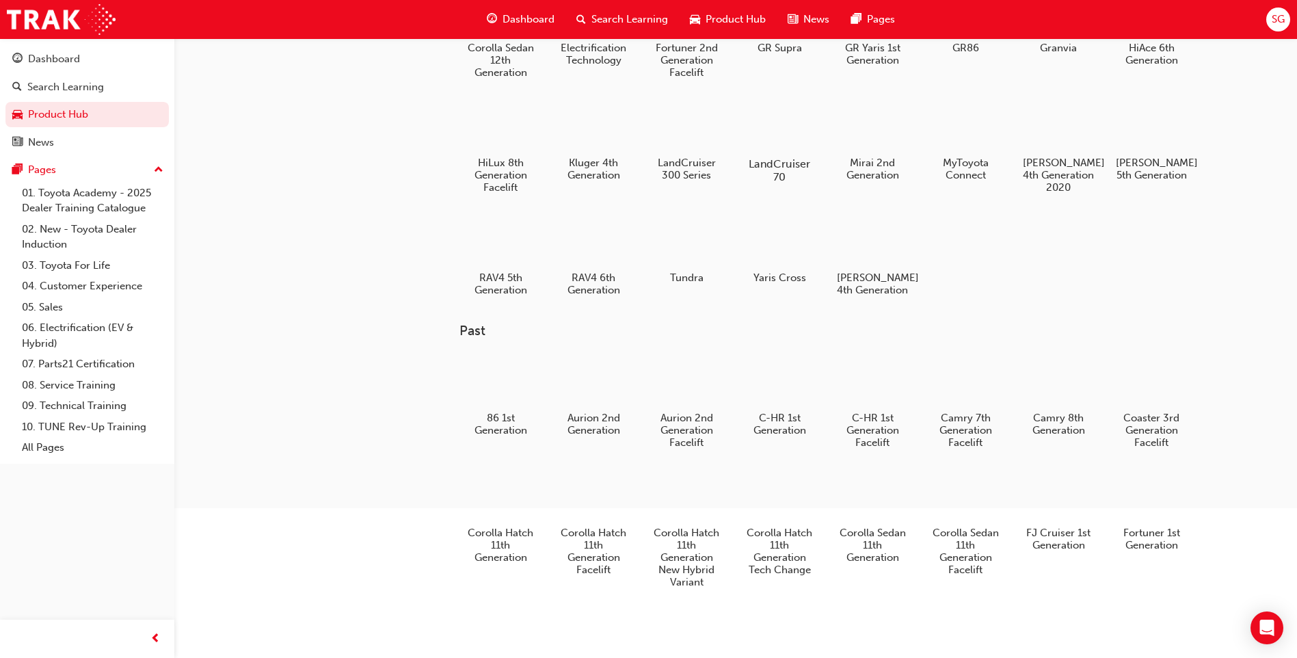
click at [769, 142] on div at bounding box center [780, 124] width 76 height 54
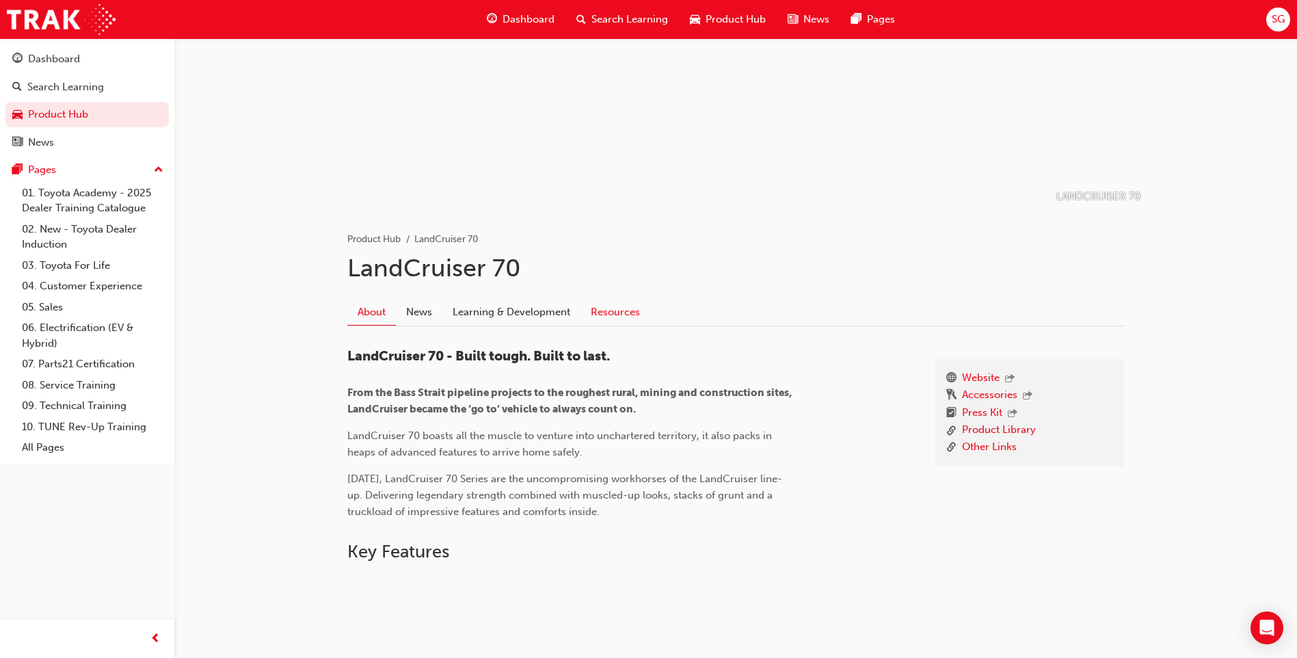
click at [611, 313] on link "Resources" at bounding box center [616, 312] width 70 height 26
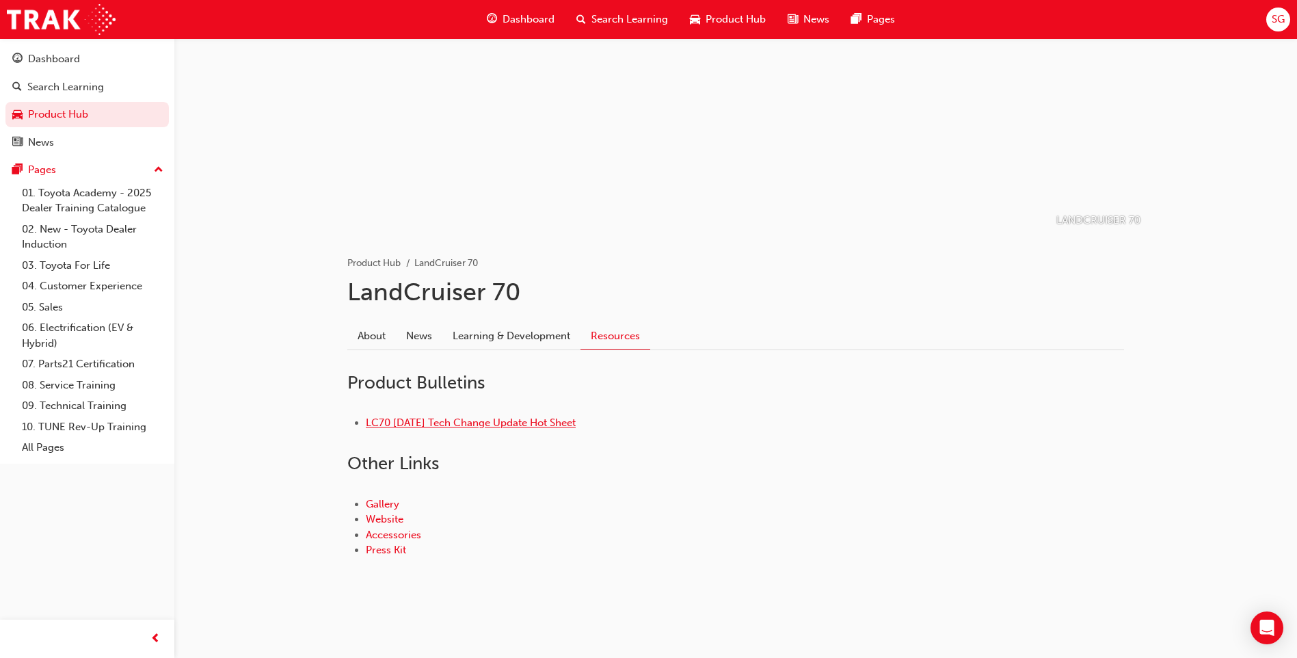
click at [512, 426] on link "LC70 [DATE] Tech Change Update Hot Sheet" at bounding box center [471, 422] width 210 height 12
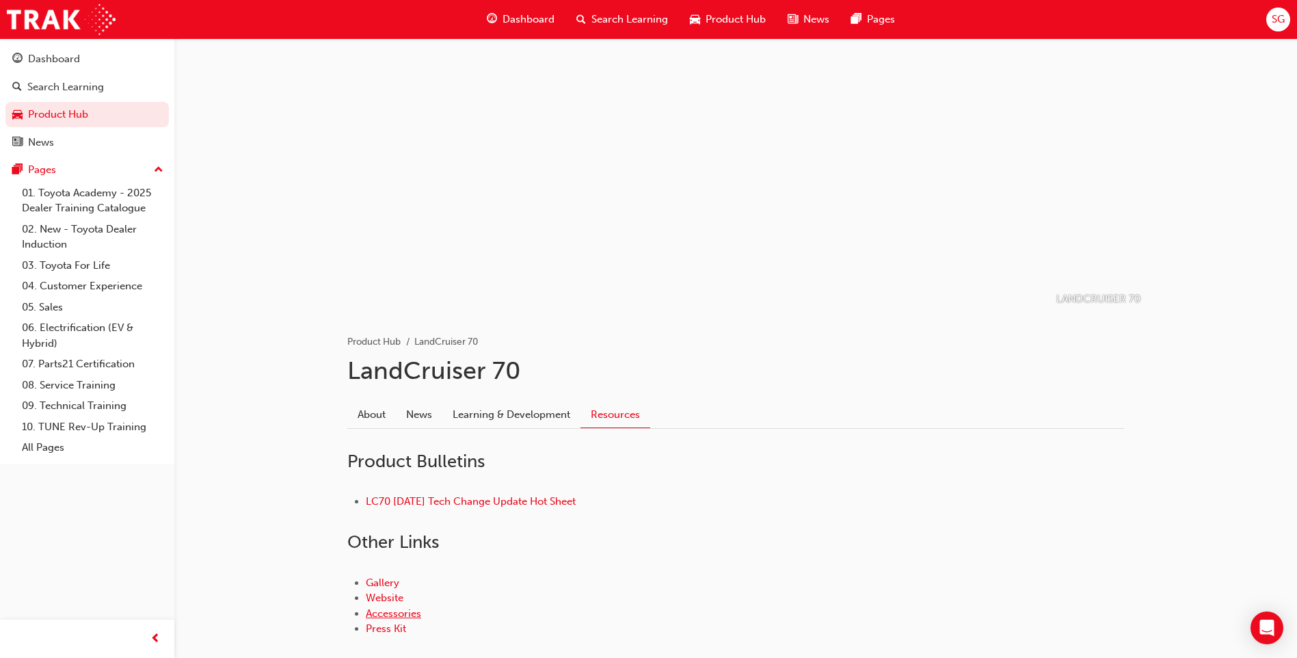
click at [388, 611] on link "Accessories" at bounding box center [393, 613] width 55 height 12
click at [46, 119] on link "Product Hub" at bounding box center [86, 114] width 163 height 25
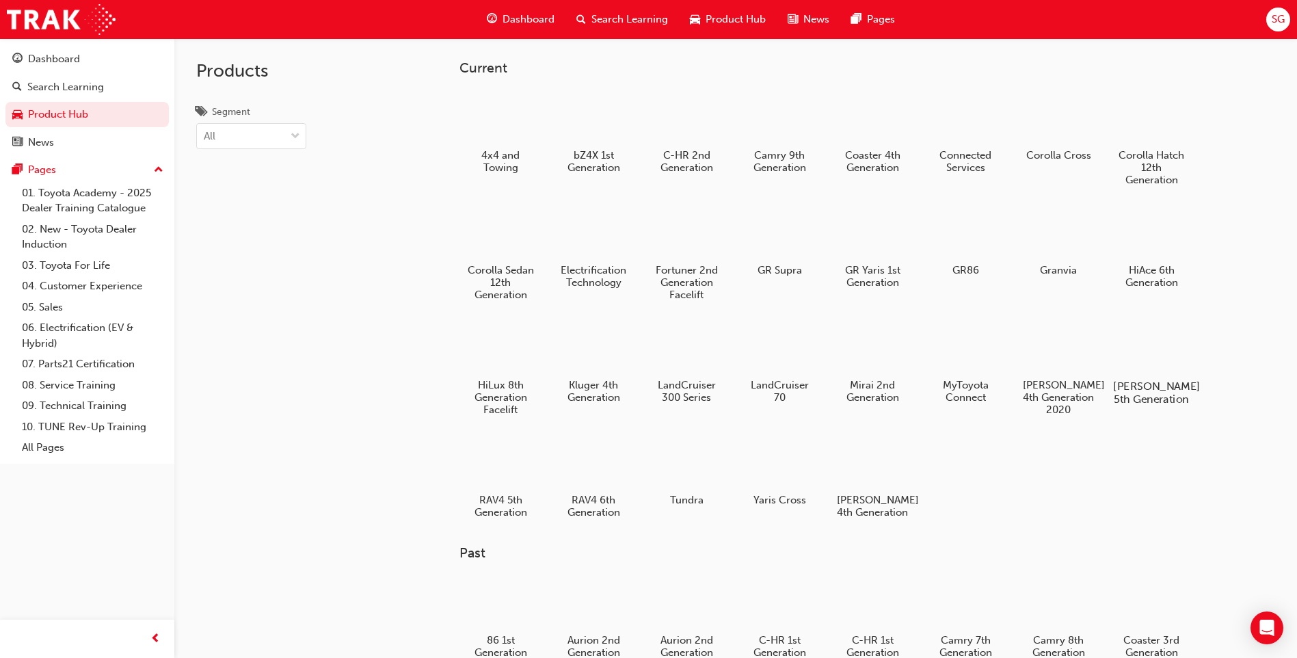
click at [1135, 389] on h5 "[PERSON_NAME] 5th Generation" at bounding box center [1152, 393] width 76 height 26
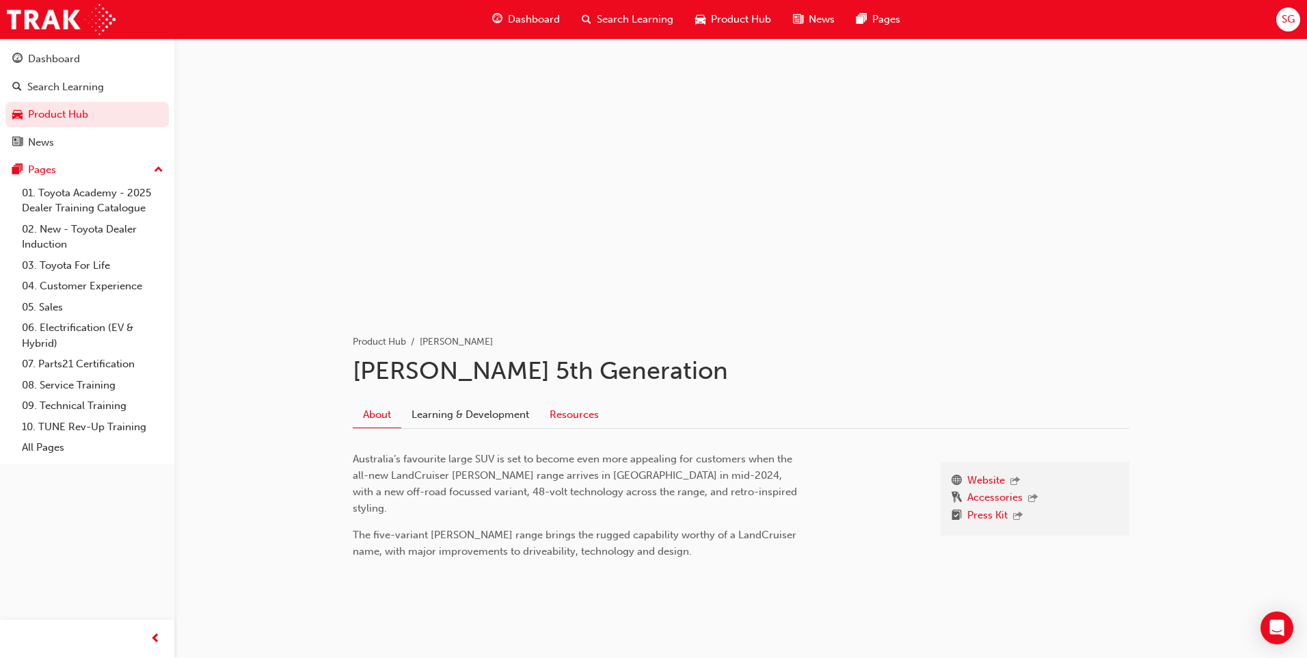
click at [590, 410] on link "Resources" at bounding box center [575, 414] width 70 height 26
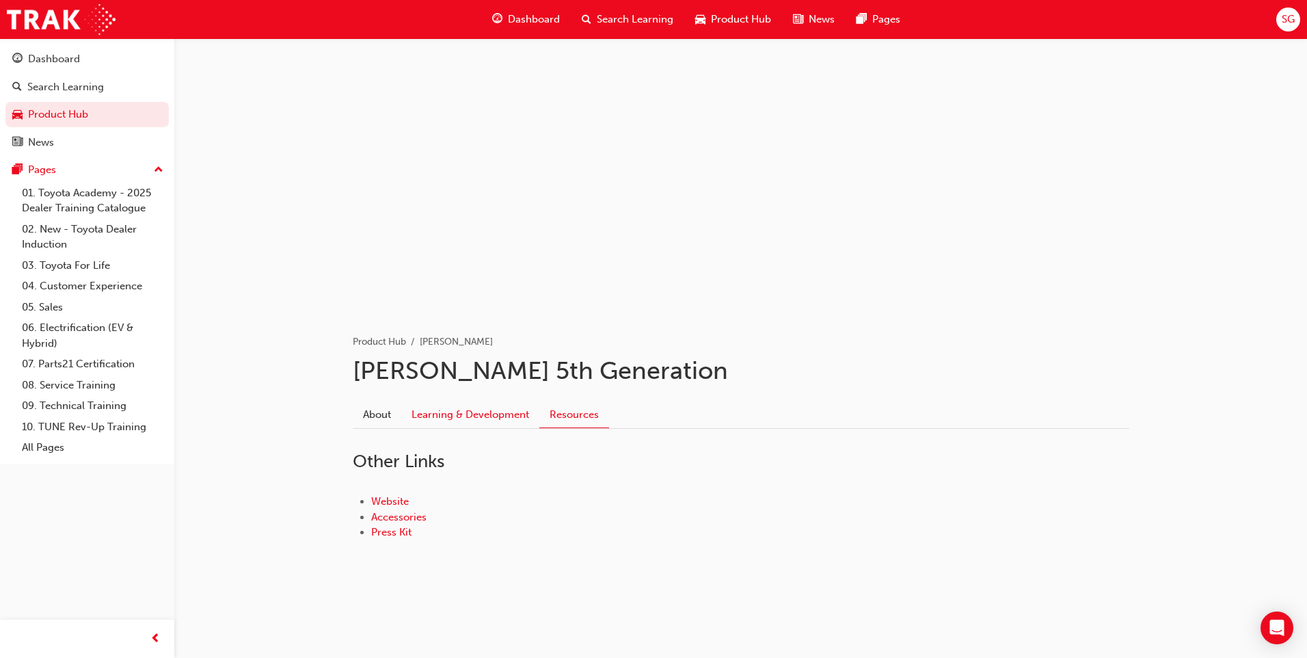
click at [461, 418] on link "Learning & Development" at bounding box center [470, 414] width 138 height 26
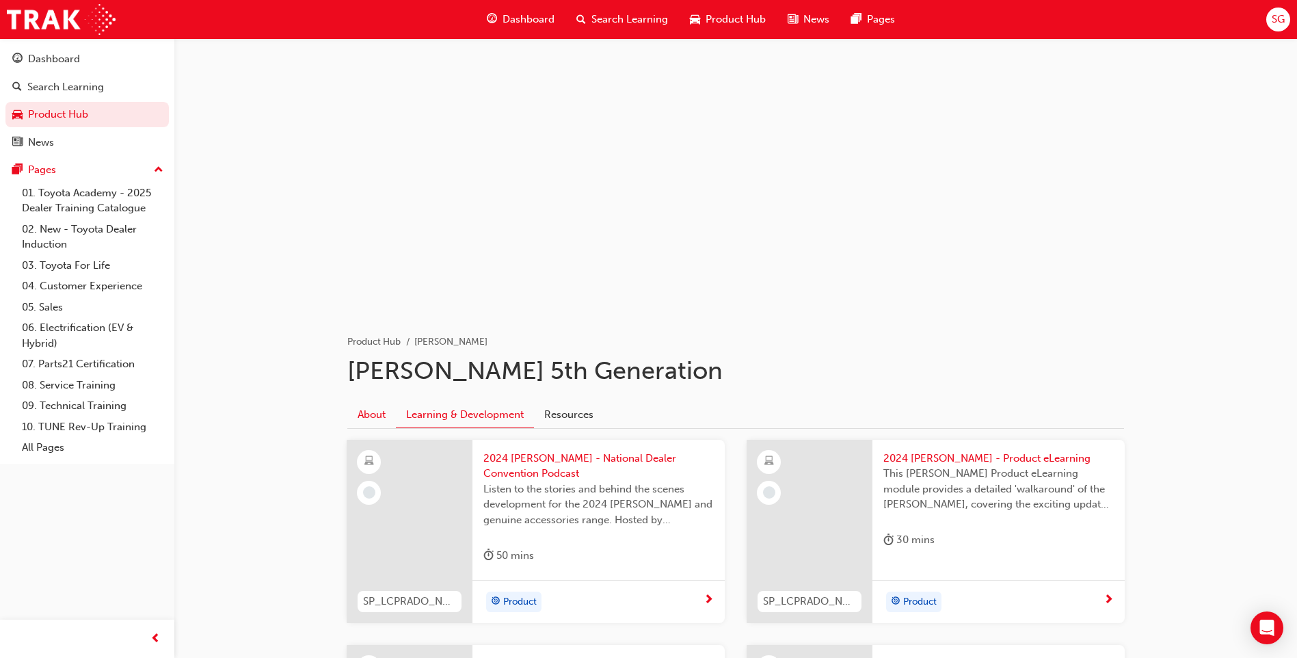
click at [360, 414] on link "About" at bounding box center [371, 414] width 49 height 26
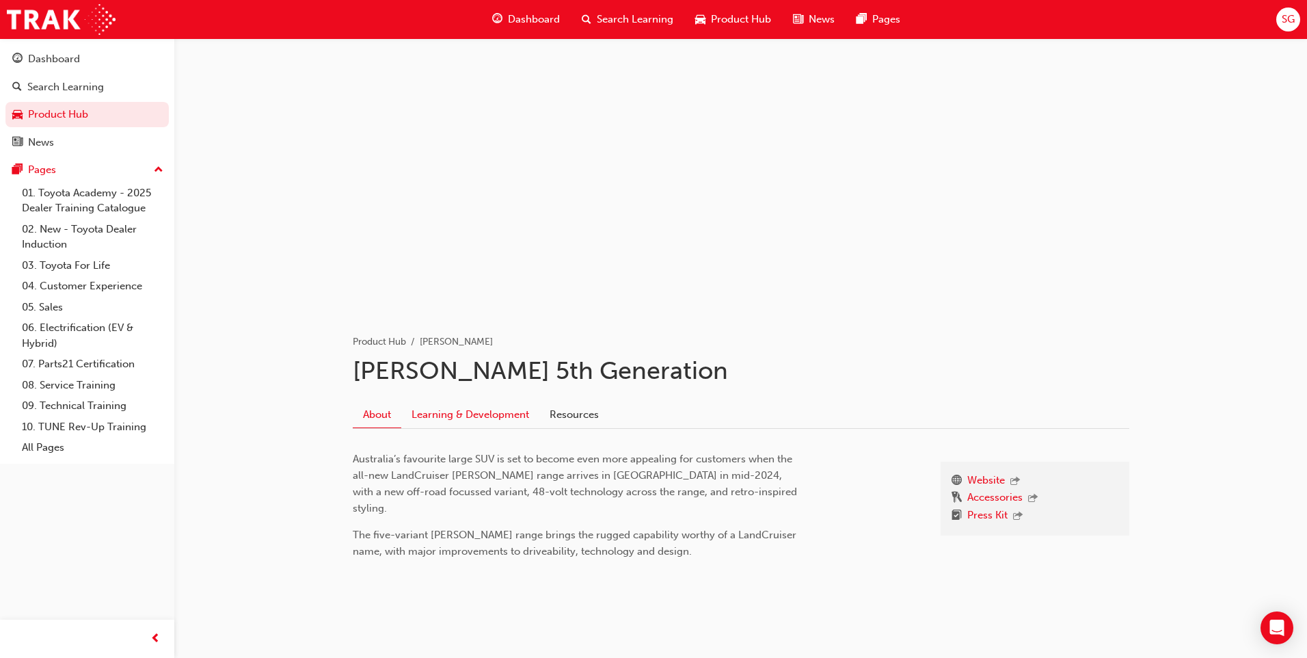
click at [461, 417] on link "Learning & Development" at bounding box center [470, 414] width 138 height 26
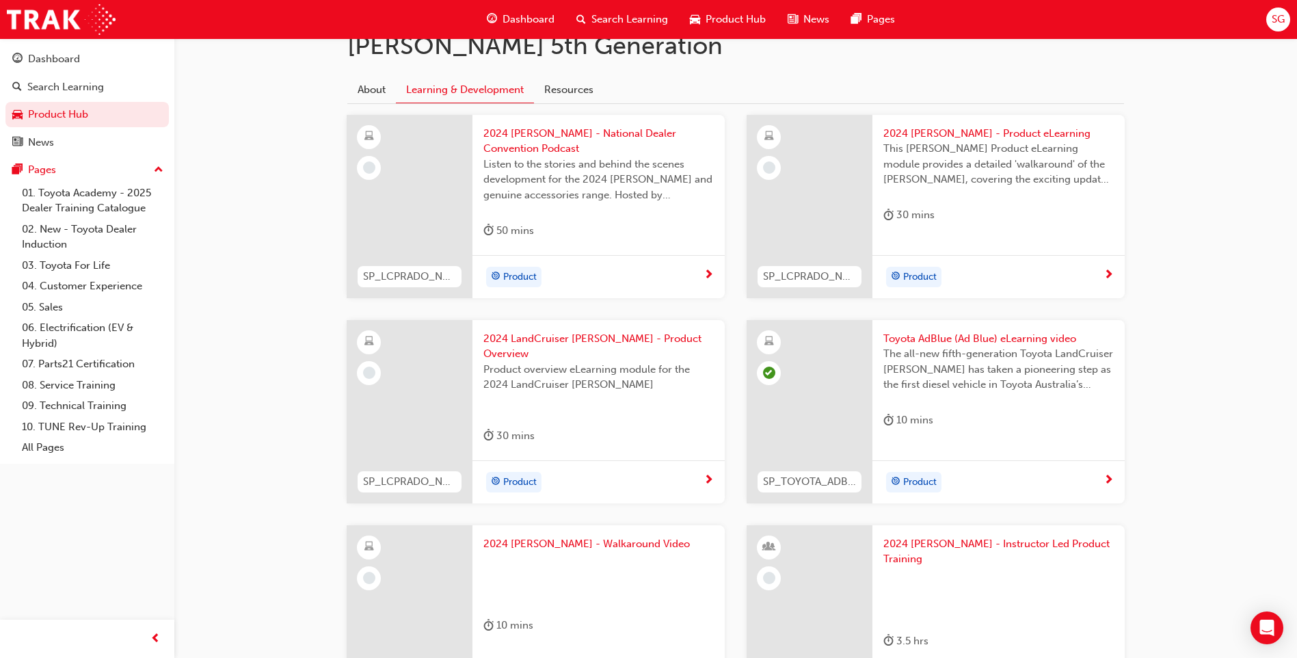
scroll to position [444, 0]
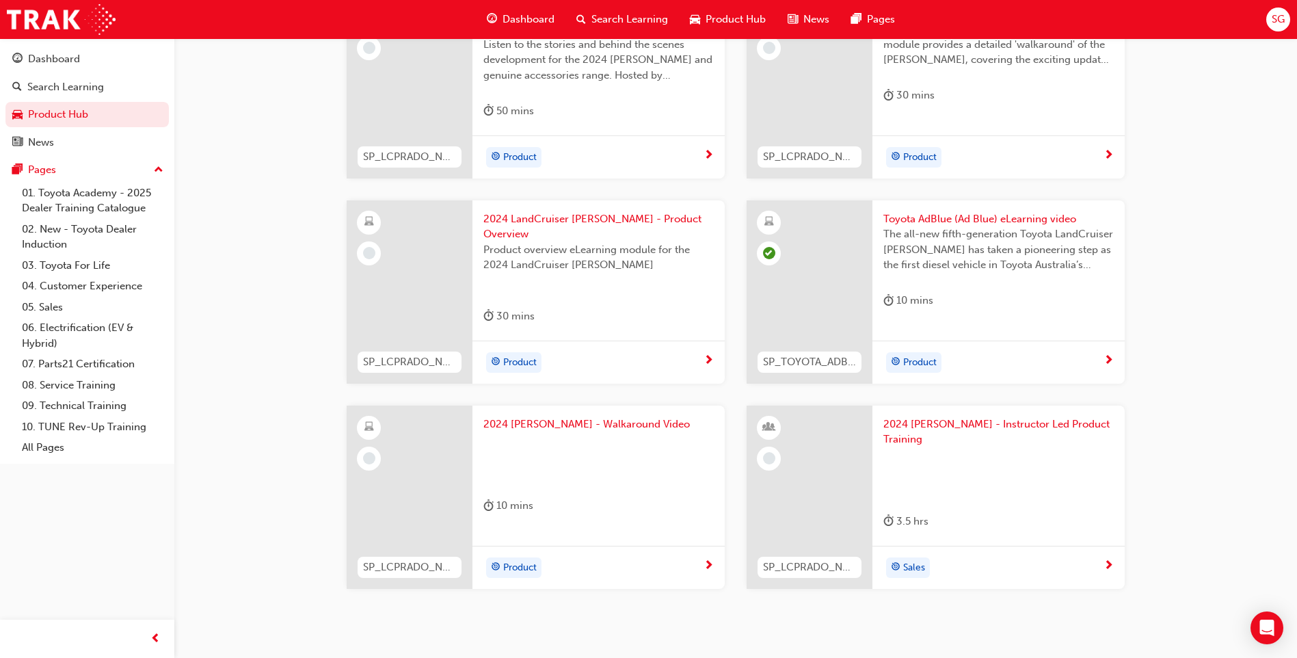
click at [634, 416] on span "2024 [PERSON_NAME] - Walkaround Video" at bounding box center [598, 424] width 230 height 16
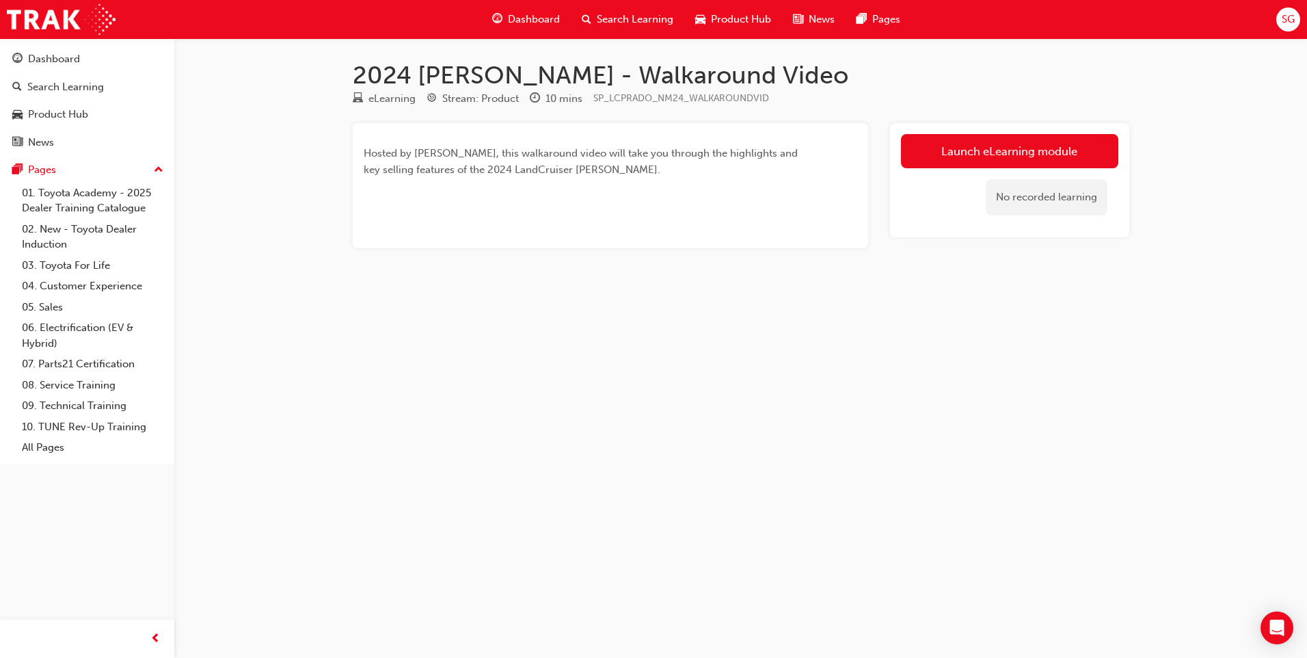
click at [949, 150] on link "Launch eLearning module" at bounding box center [1009, 151] width 217 height 34
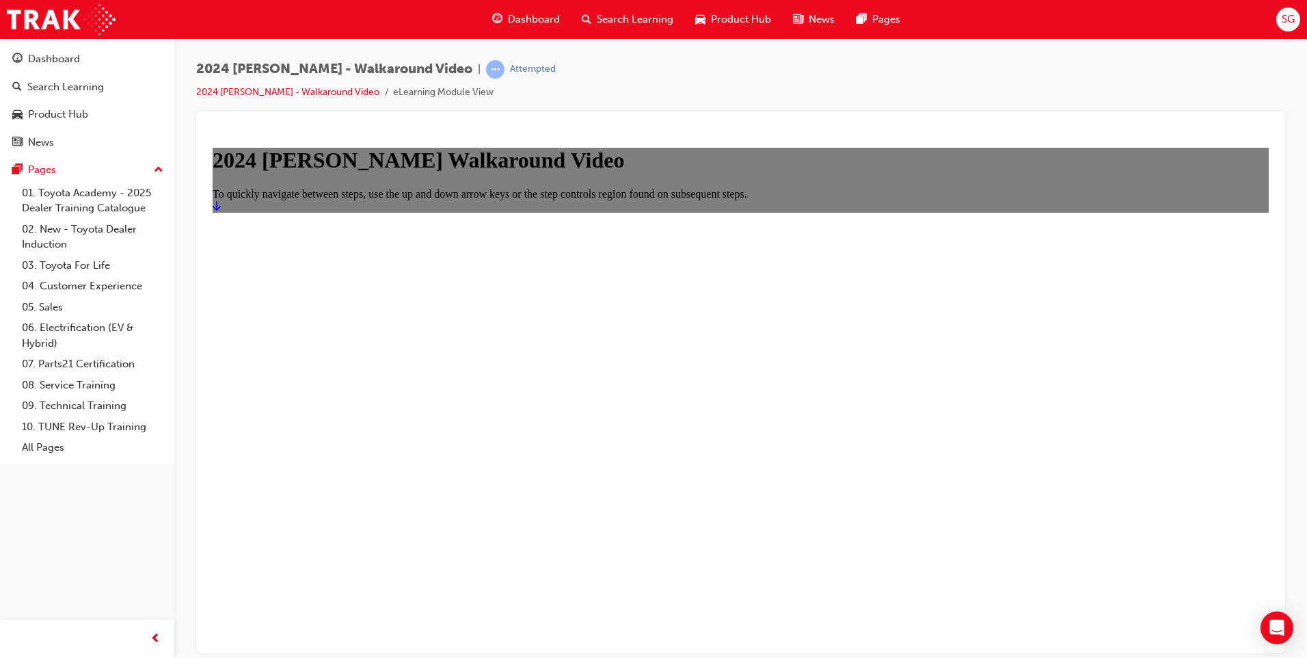
click at [221, 211] on icon "Start" at bounding box center [217, 205] width 8 height 11
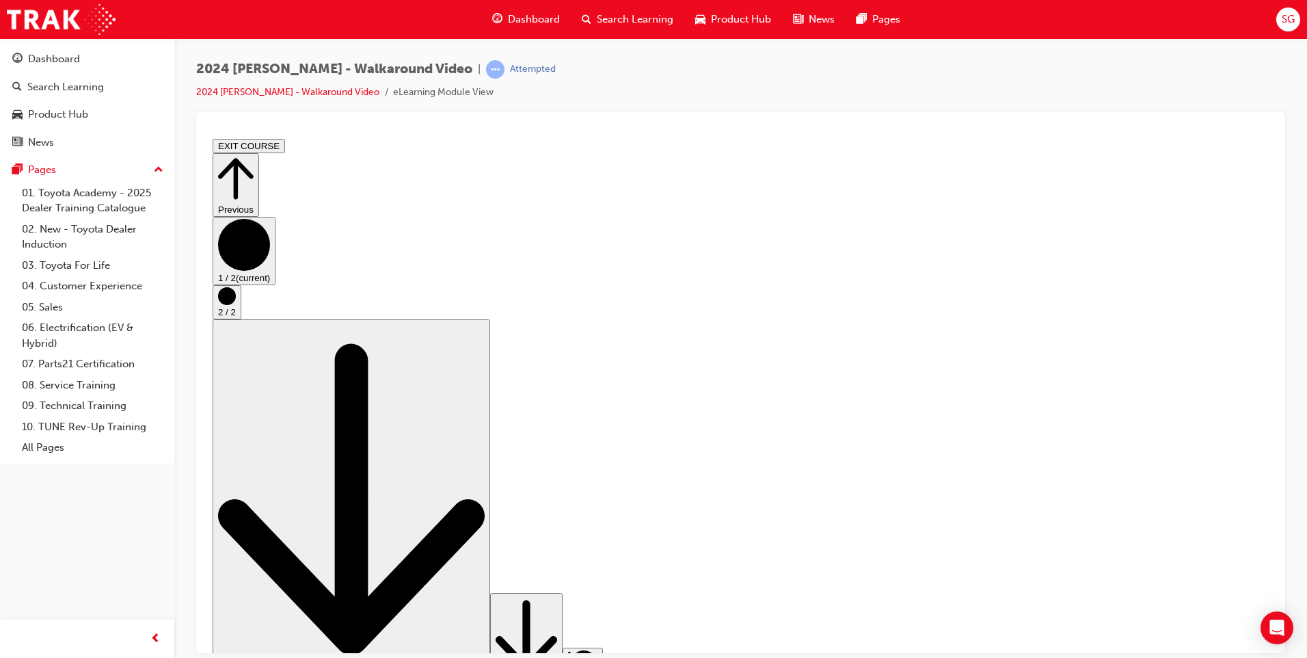
drag, startPoint x: 1065, startPoint y: 574, endPoint x: 1275, endPoint y: 758, distance: 279.6
